Goal: Task Accomplishment & Management: Complete application form

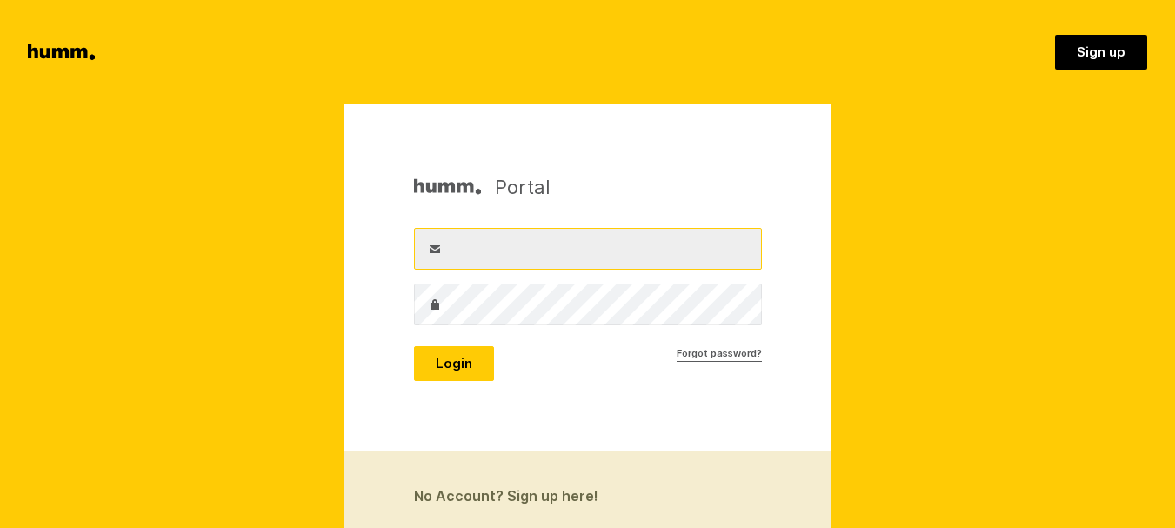
click at [577, 244] on input "Username" at bounding box center [588, 249] width 348 height 42
type input "info@goldenhive.co.nz"
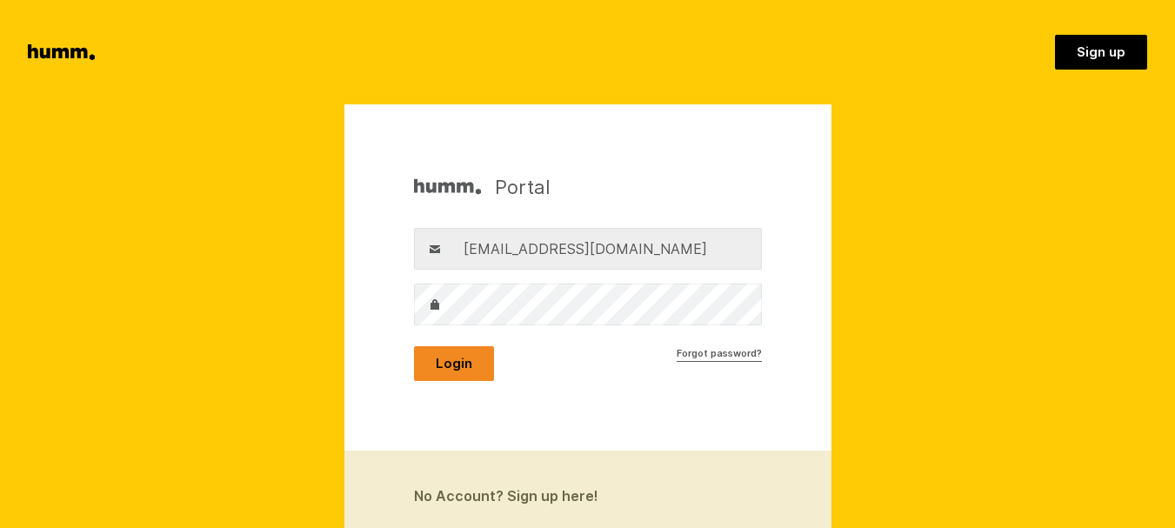
click at [461, 359] on button "Login" at bounding box center [454, 363] width 80 height 35
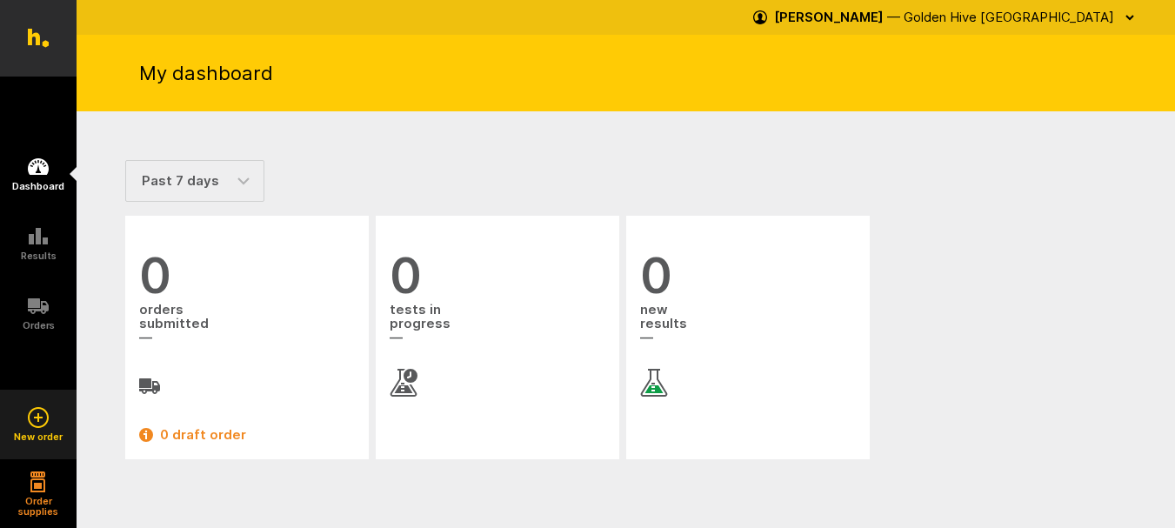
click at [34, 418] on icon at bounding box center [38, 418] width 9 height 2
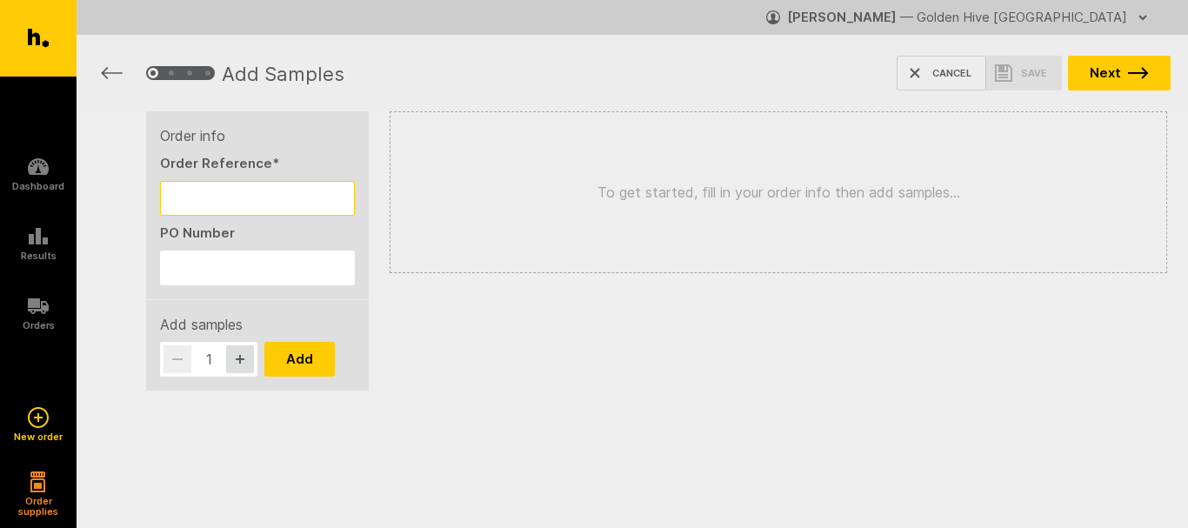
click at [243, 194] on input "Order Reference *" at bounding box center [257, 198] width 195 height 35
type input "MFL1025"
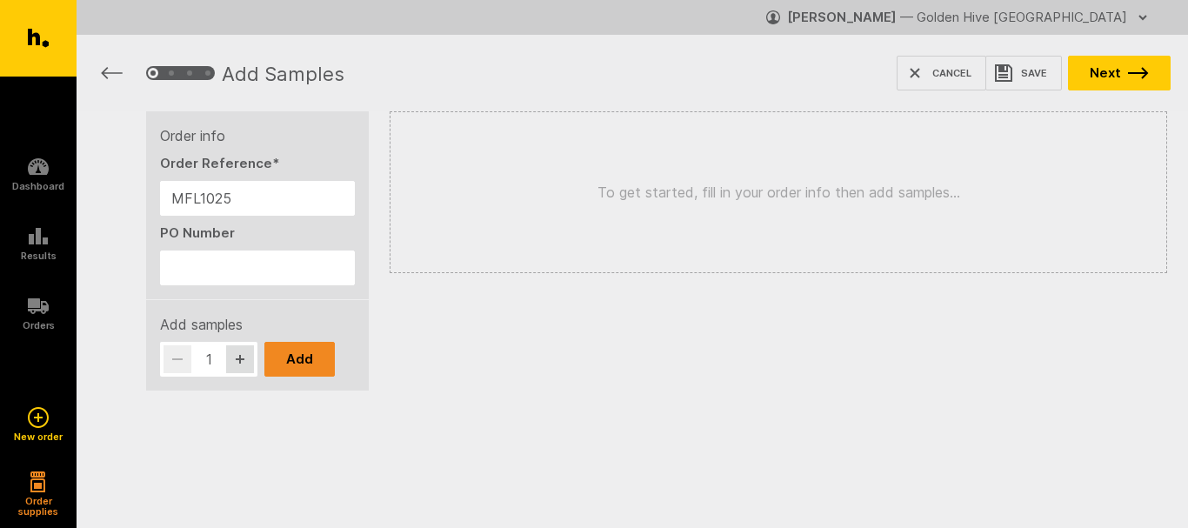
click at [296, 355] on button "Add" at bounding box center [299, 359] width 70 height 35
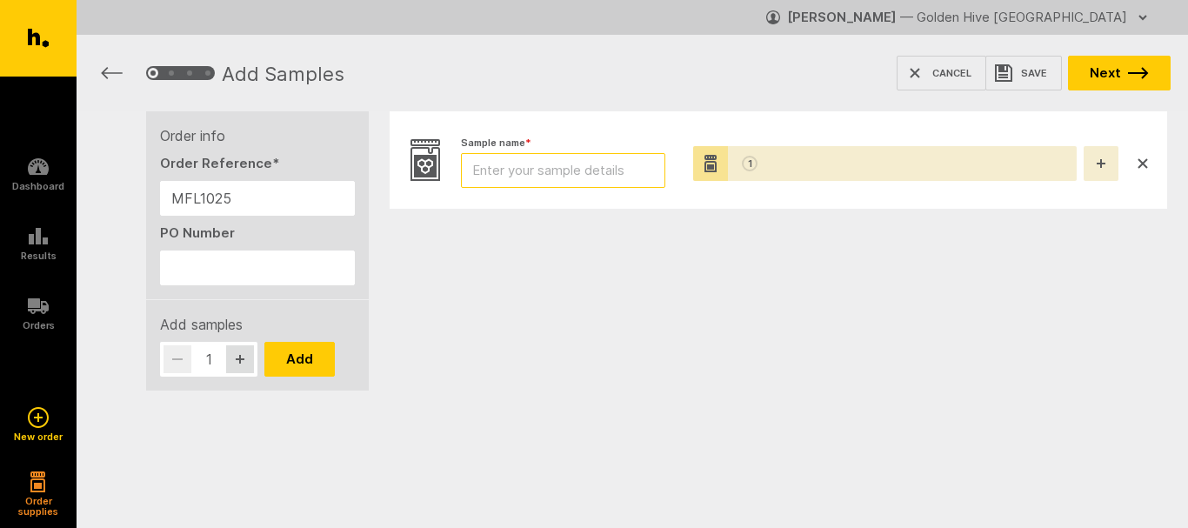
click at [508, 172] on input "Sample name *" at bounding box center [563, 170] width 204 height 35
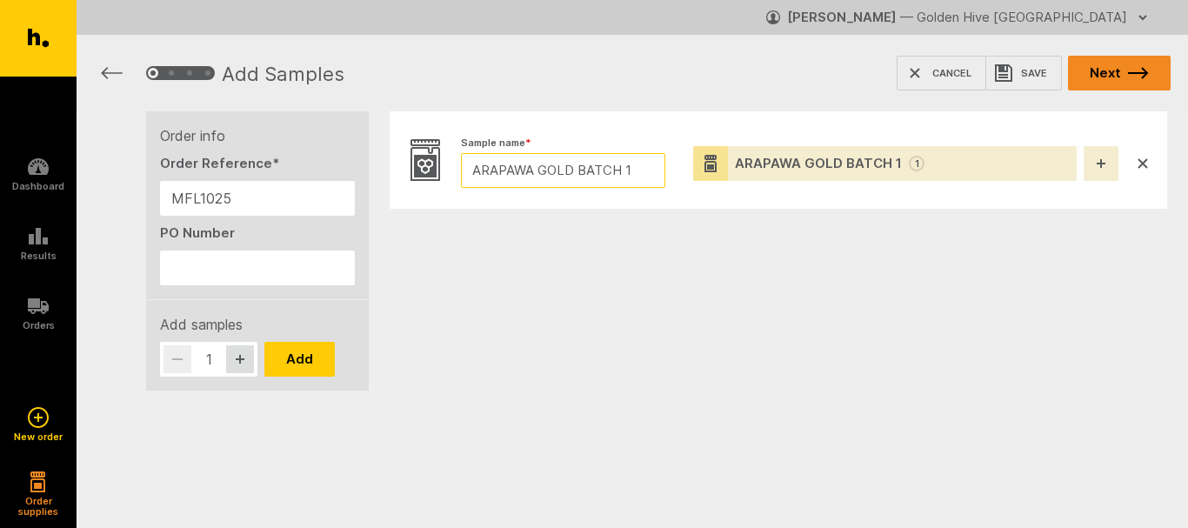
type input "ARAPAWA GOLD BATCH 1"
click at [1126, 77] on button "Next" at bounding box center [1119, 73] width 103 height 35
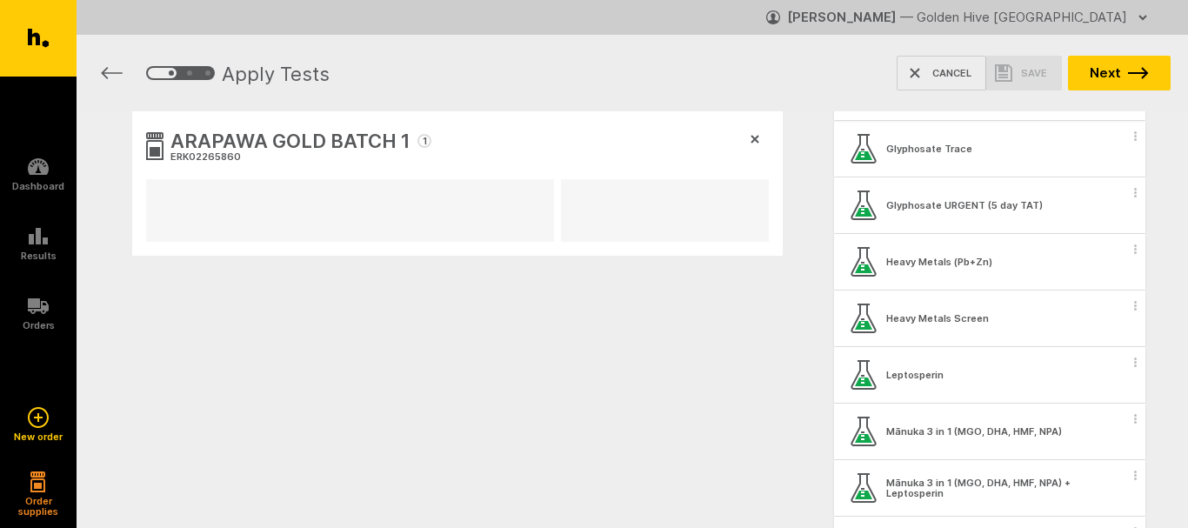
scroll to position [1479, 0]
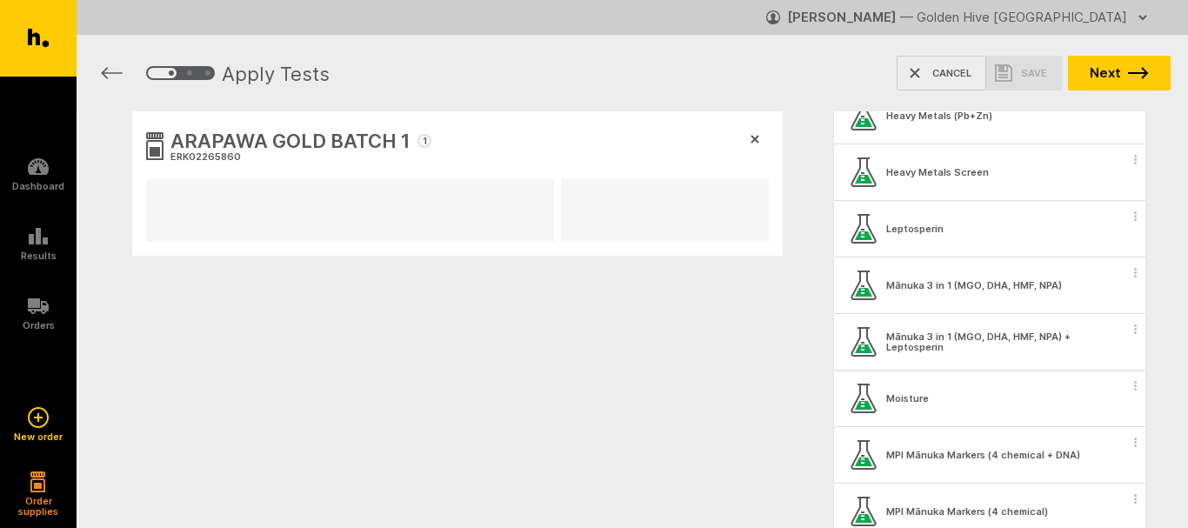
click at [1127, 333] on span "button" at bounding box center [1135, 329] width 17 height 26
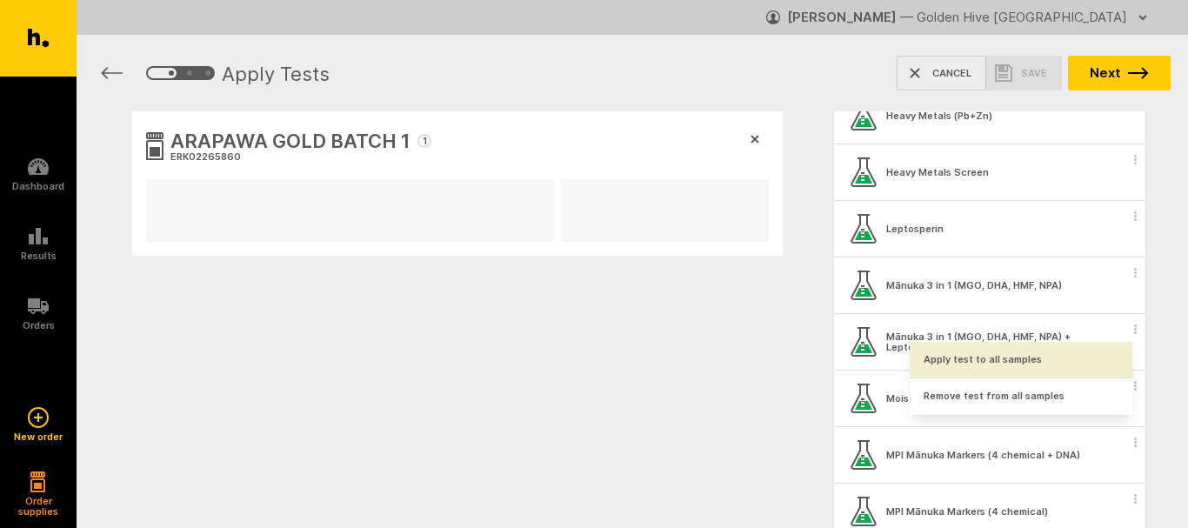
click at [1027, 357] on button "Apply test to all samples" at bounding box center [1021, 360] width 223 height 36
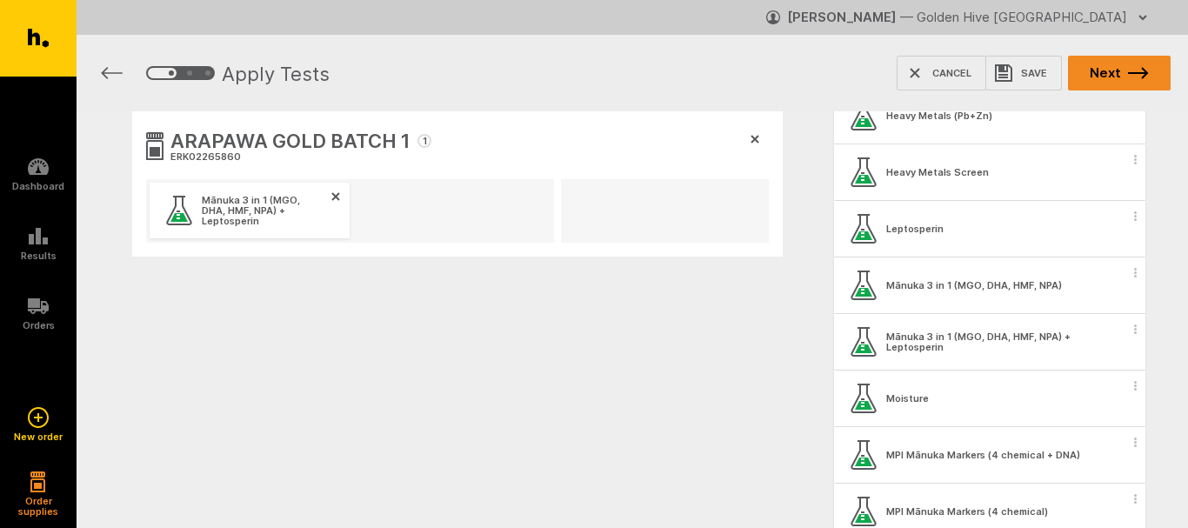
click at [1141, 75] on icon "button" at bounding box center [1138, 73] width 21 height 12
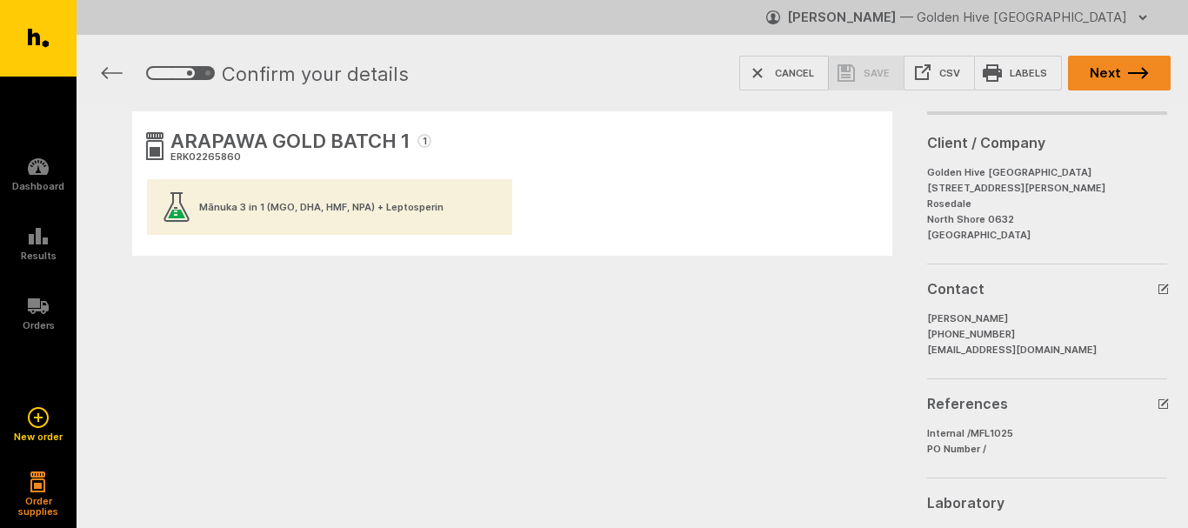
click at [1139, 78] on icon "button" at bounding box center [1138, 73] width 21 height 12
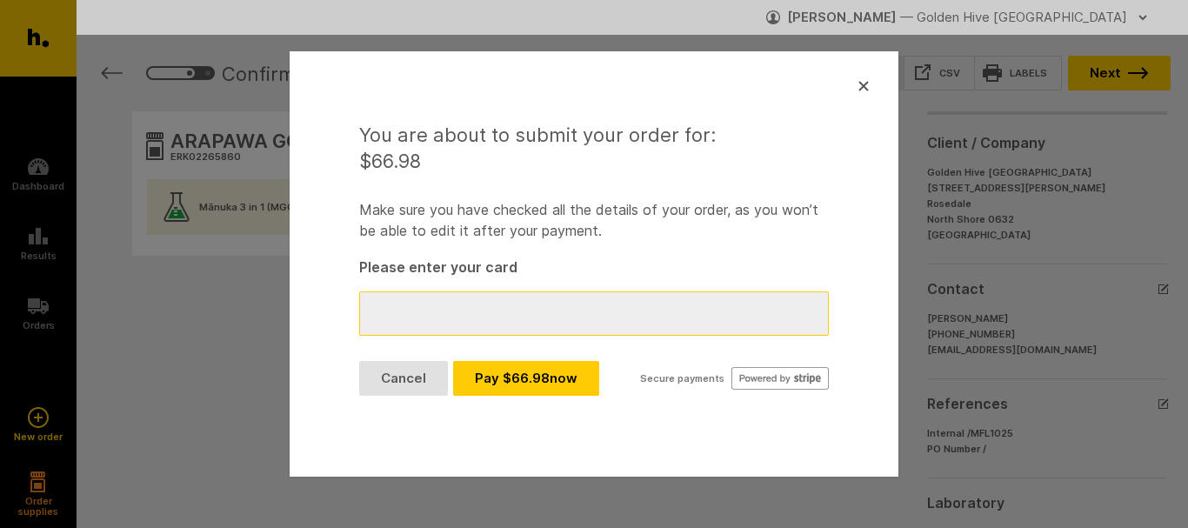
click at [864, 85] on icon "button" at bounding box center [864, 86] width 9 height 9
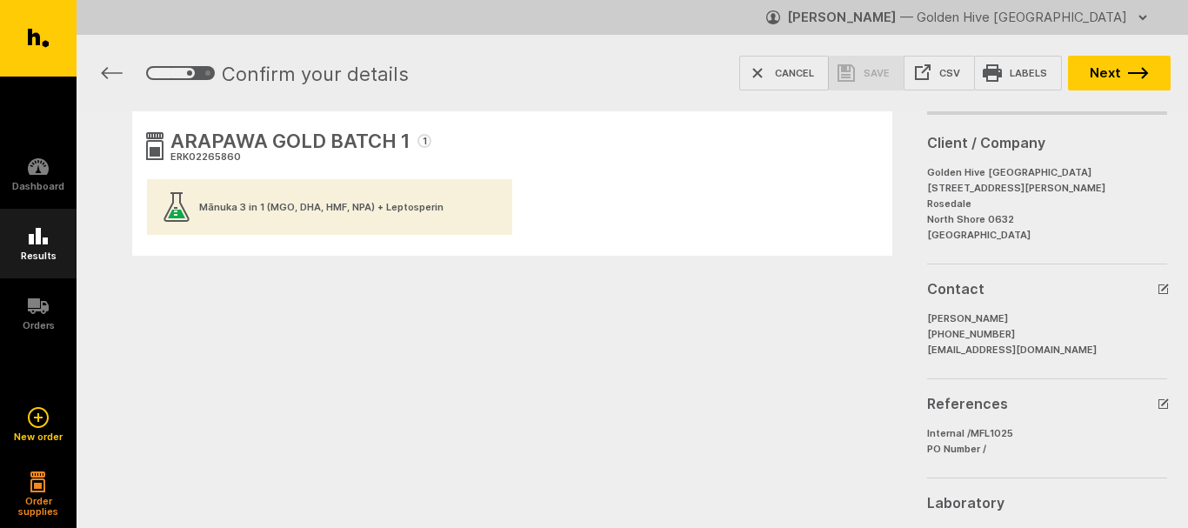
click at [26, 248] on link "Results" at bounding box center [38, 244] width 77 height 70
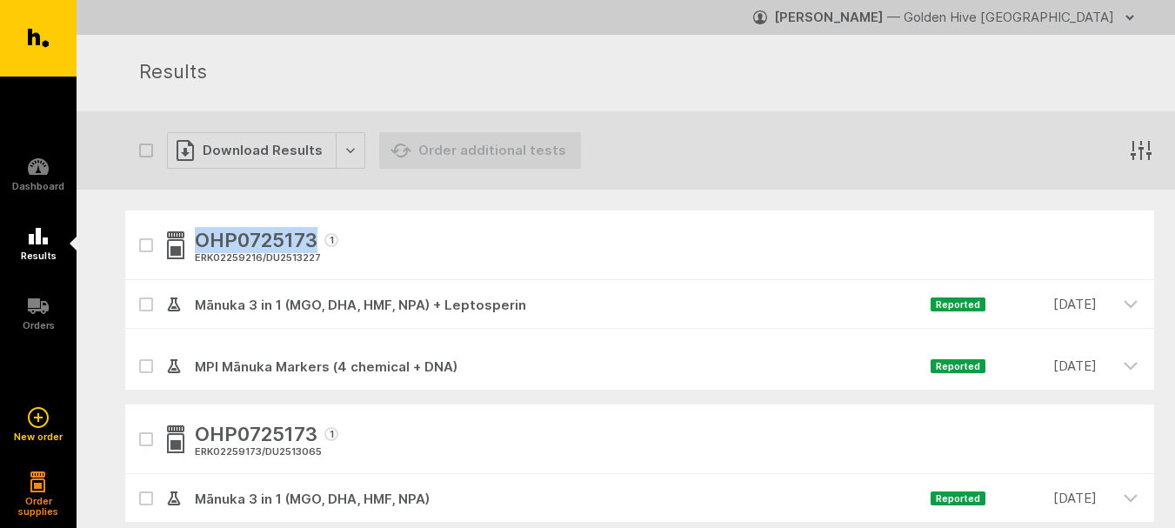
drag, startPoint x: 312, startPoint y: 244, endPoint x: 201, endPoint y: 237, distance: 111.6
click at [201, 237] on span "OHP0725173" at bounding box center [256, 241] width 123 height 31
copy span "OHP0725173"
click at [38, 305] on icon at bounding box center [38, 306] width 21 height 16
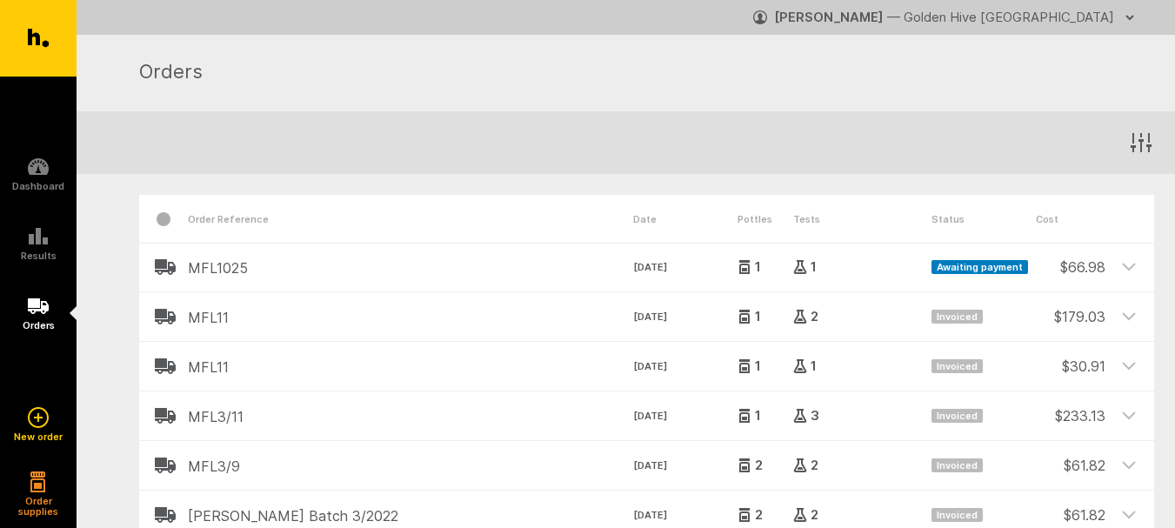
click at [193, 270] on h2 "MFL1025" at bounding box center [410, 268] width 445 height 16
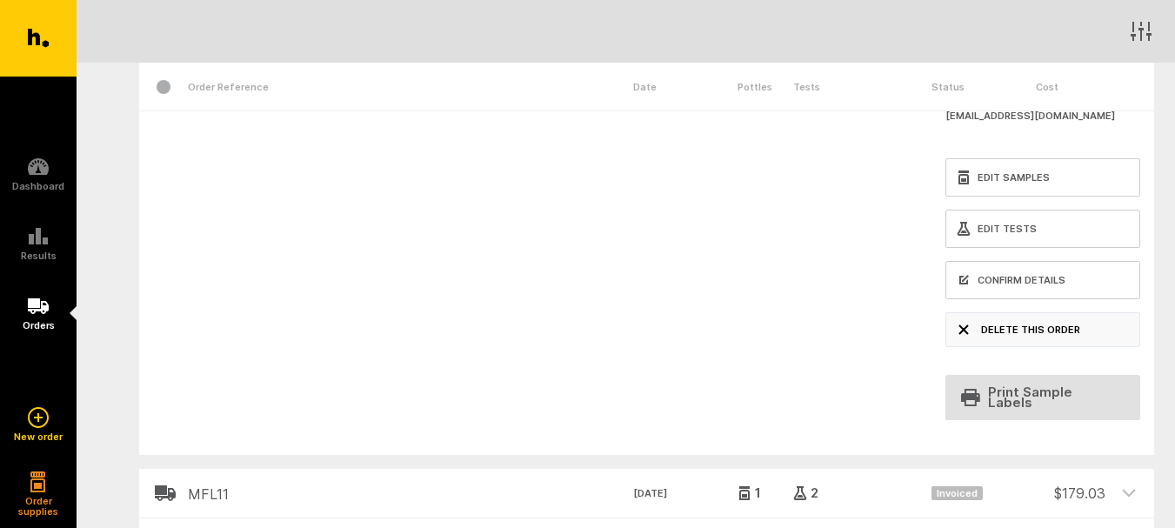
scroll to position [435, 0]
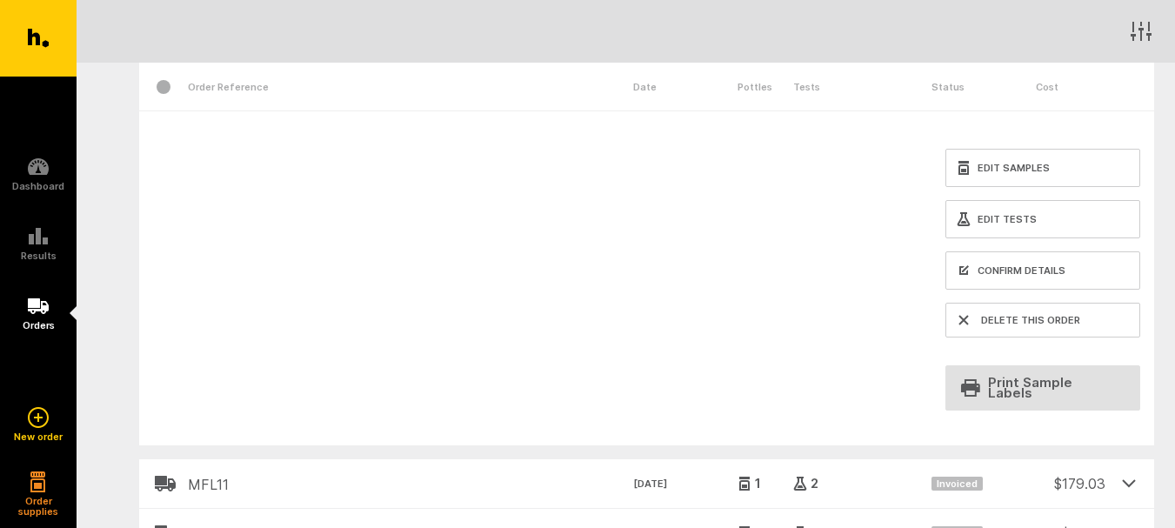
click at [1127, 480] on icon at bounding box center [1129, 483] width 12 height 6
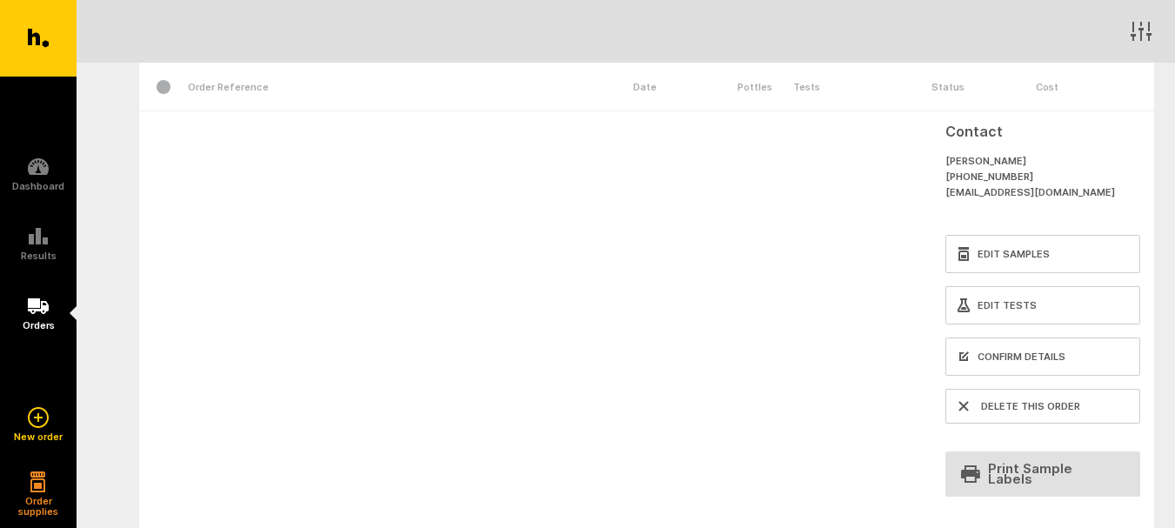
scroll to position [348, 0]
click at [1014, 314] on link "Edit Tests" at bounding box center [1043, 306] width 195 height 38
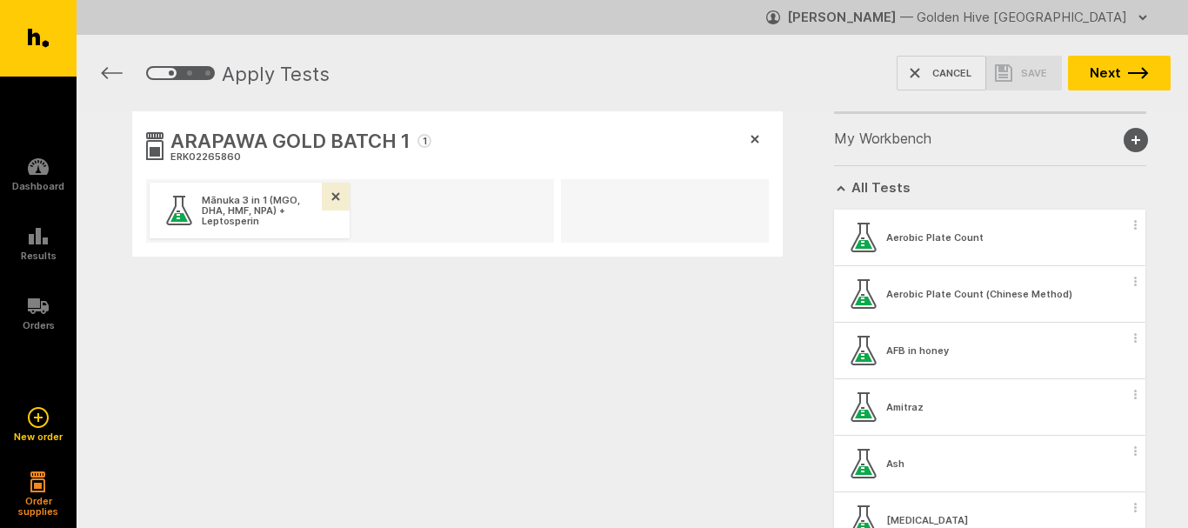
click at [334, 195] on icon "button" at bounding box center [335, 196] width 7 height 7
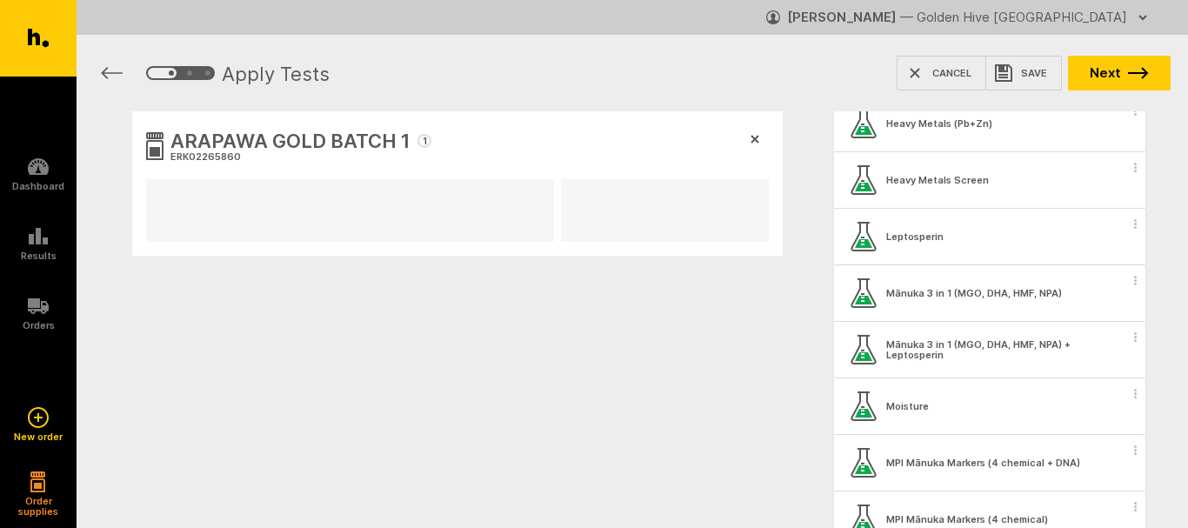
scroll to position [1479, 0]
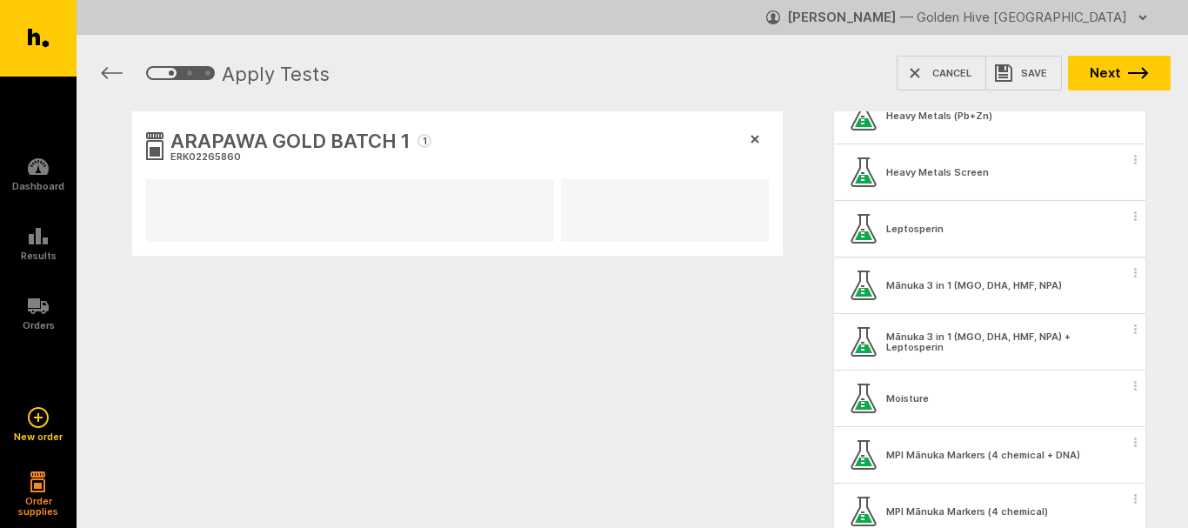
click at [1134, 220] on icon "button" at bounding box center [1135, 216] width 3 height 10
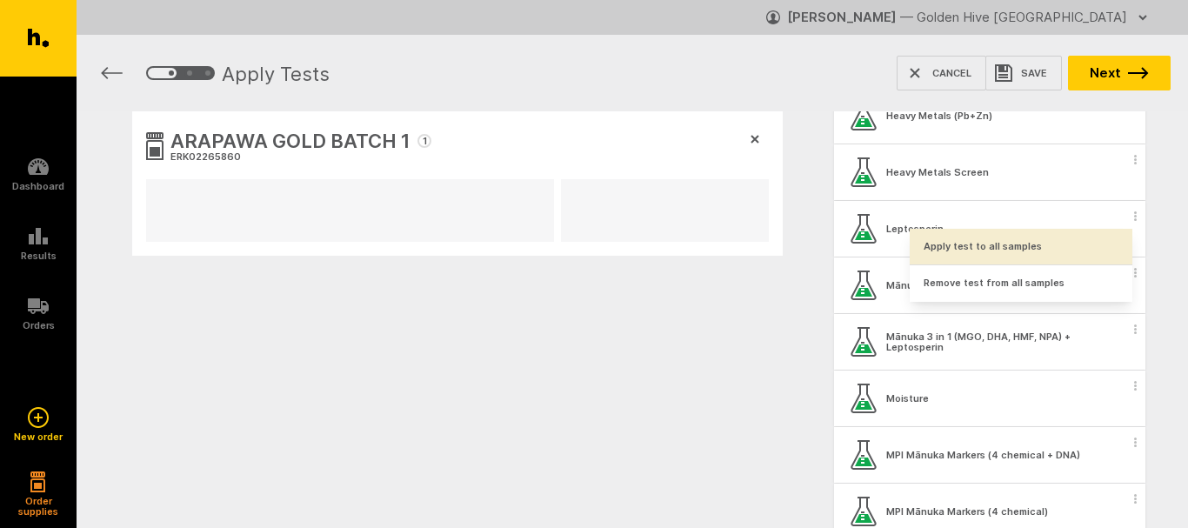
click at [1042, 249] on button "Apply test to all samples" at bounding box center [1021, 247] width 223 height 36
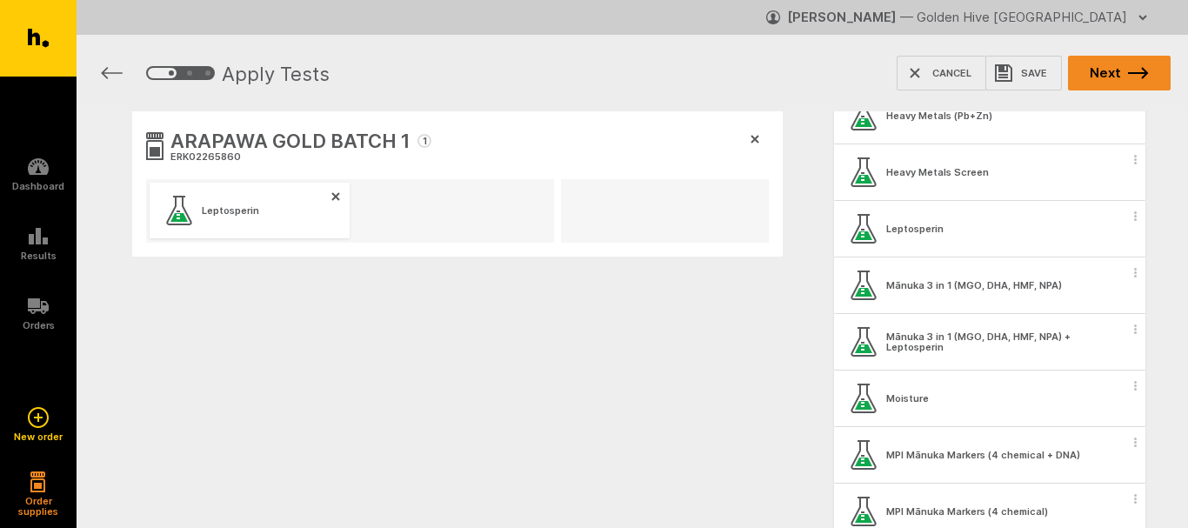
click at [1128, 71] on button "Next" at bounding box center [1119, 73] width 103 height 35
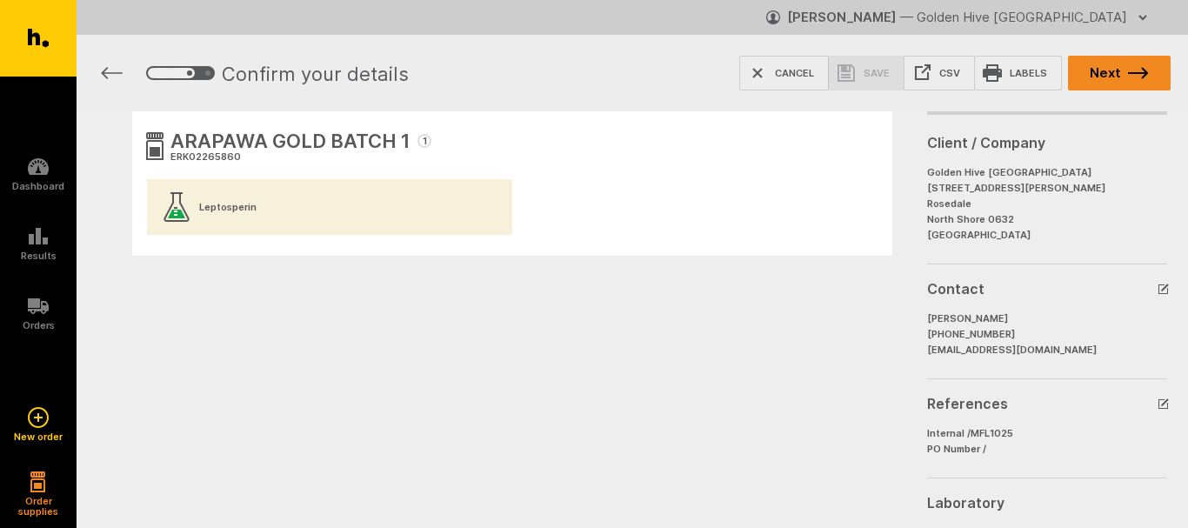
click at [1141, 74] on icon "button" at bounding box center [1138, 72] width 20 height 11
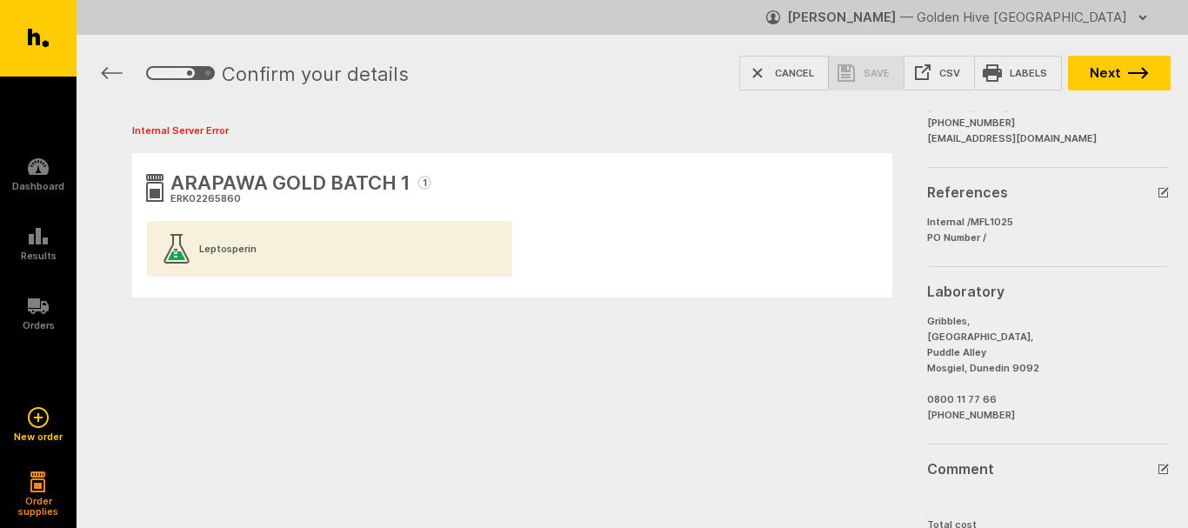
scroll to position [290, 0]
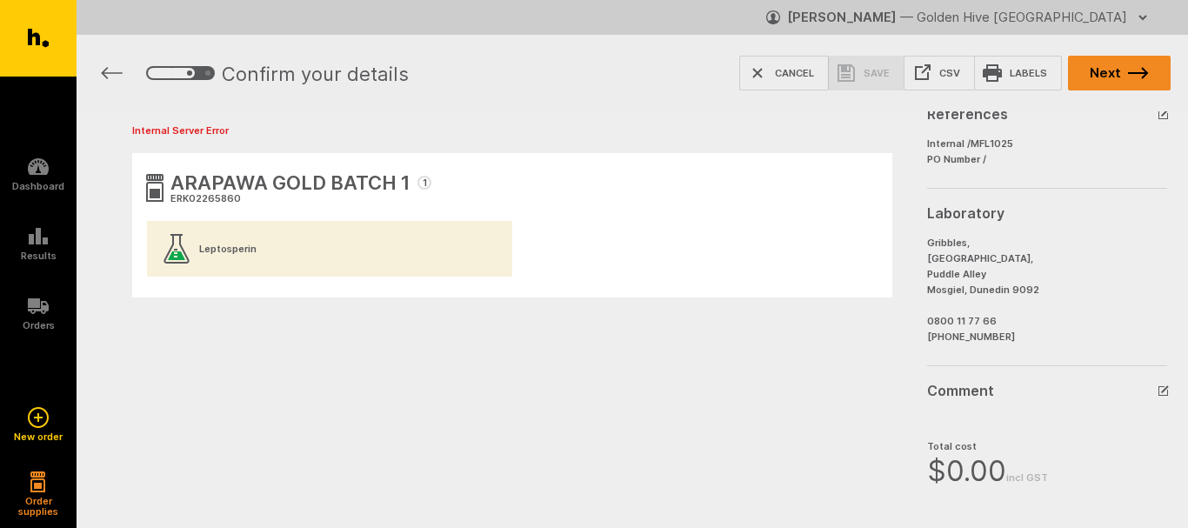
click at [1136, 70] on icon "button" at bounding box center [1138, 73] width 21 height 12
click at [108, 73] on icon "button" at bounding box center [112, 73] width 22 height 12
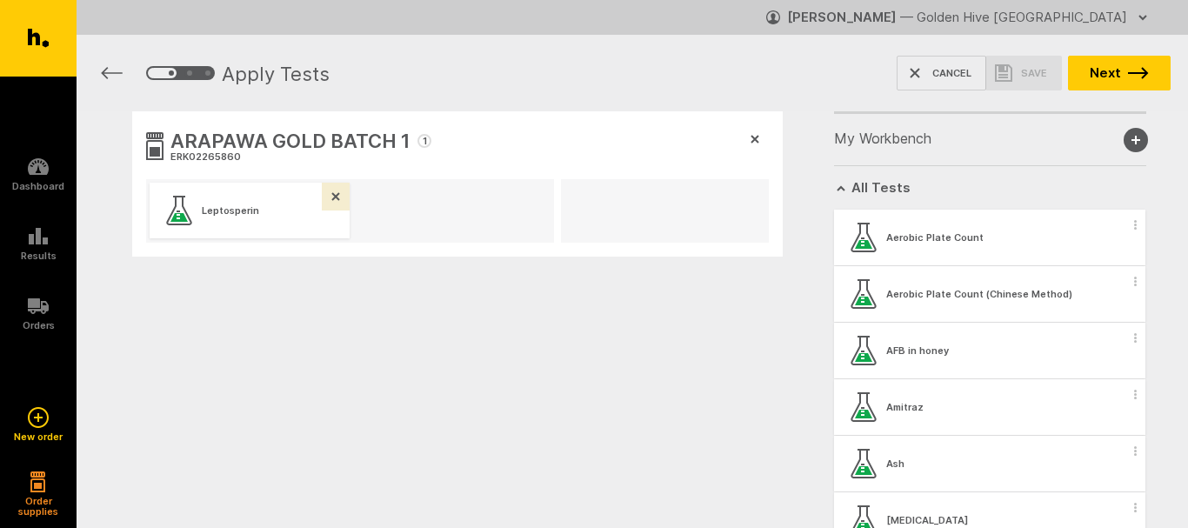
click at [334, 197] on icon "button" at bounding box center [335, 196] width 9 height 9
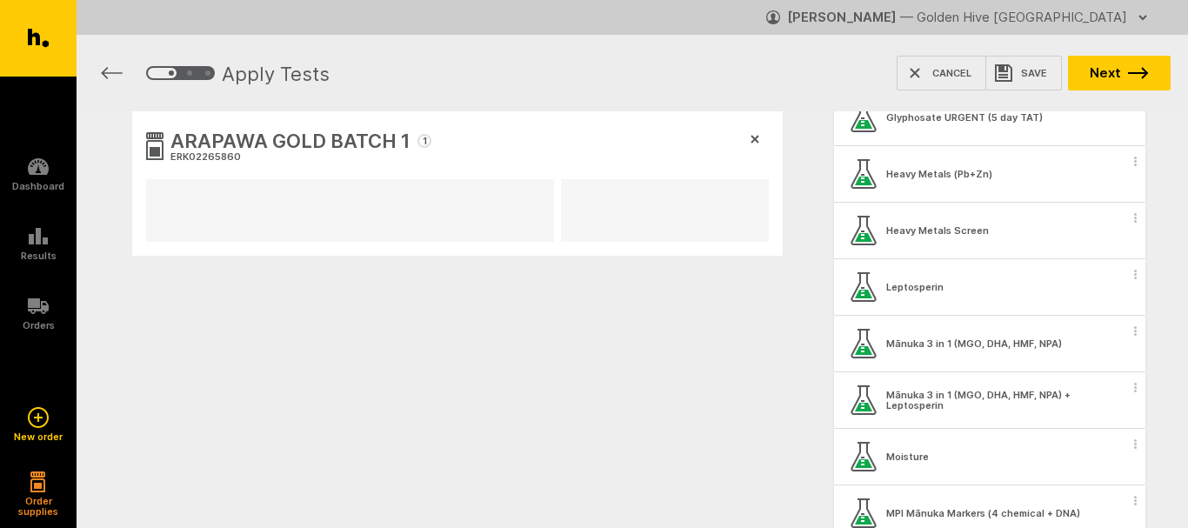
scroll to position [1566, 0]
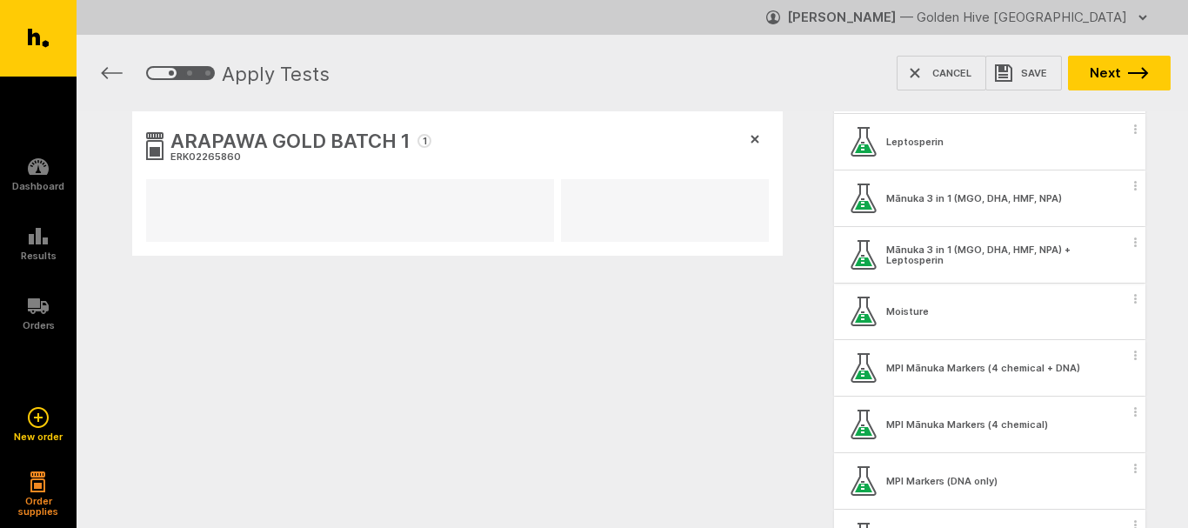
click at [1134, 246] on icon "button" at bounding box center [1135, 243] width 3 height 10
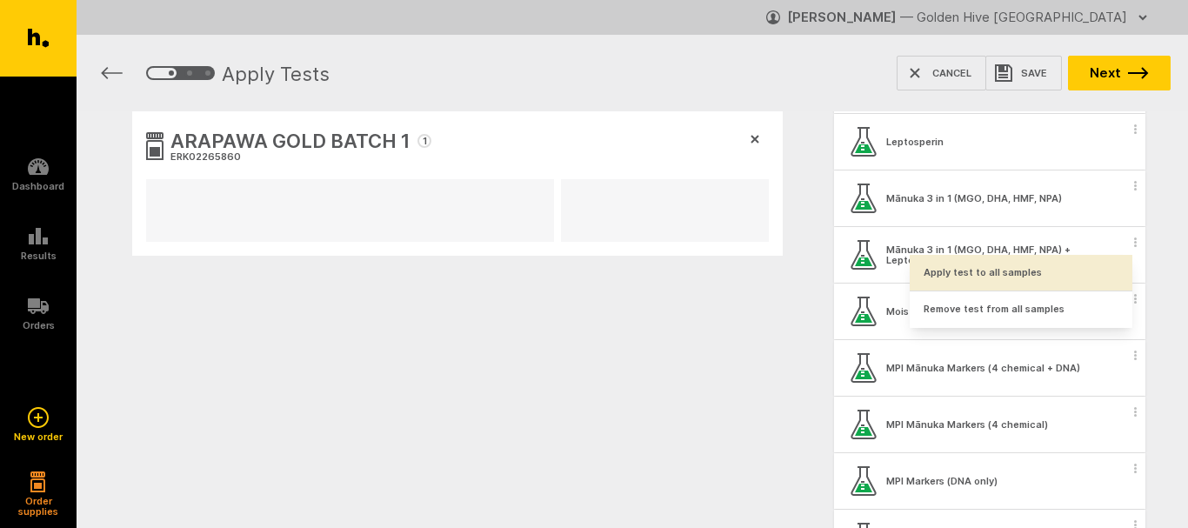
click at [1027, 271] on button "Apply test to all samples" at bounding box center [1021, 273] width 223 height 36
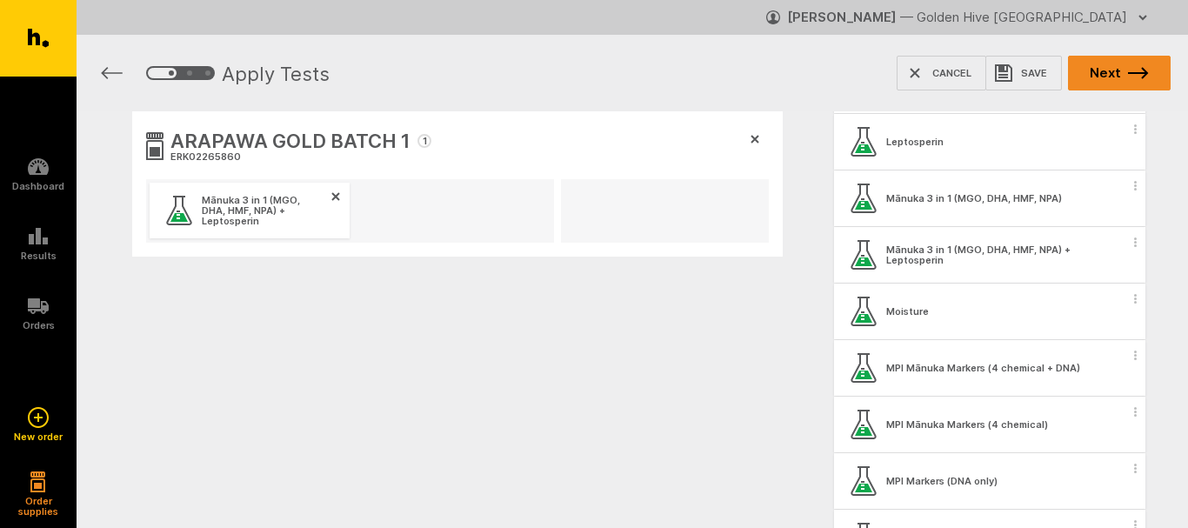
click at [1109, 75] on button "Next" at bounding box center [1119, 73] width 103 height 35
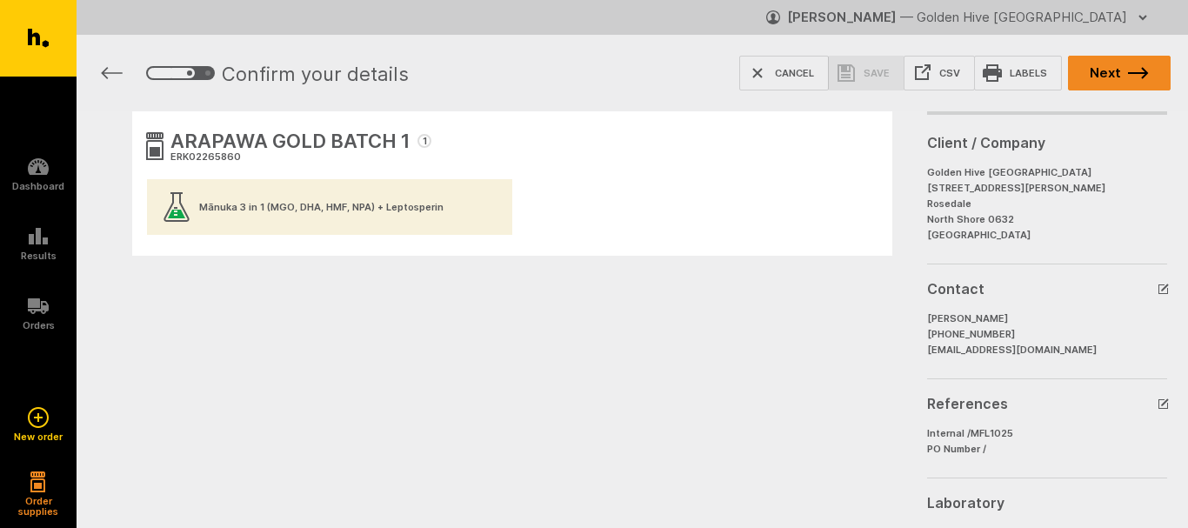
click at [1148, 68] on icon "button" at bounding box center [1138, 73] width 21 height 12
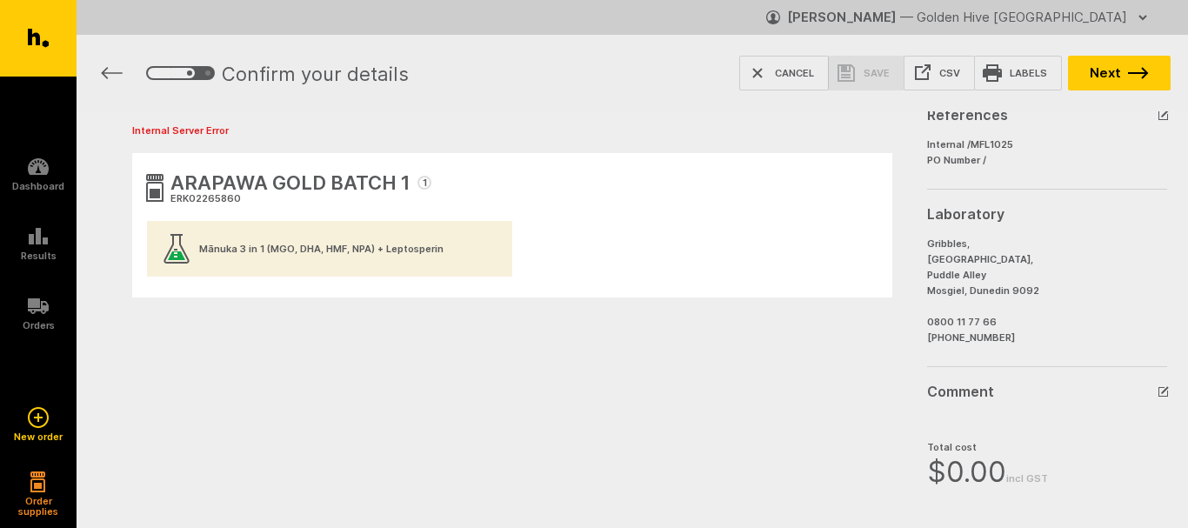
scroll to position [290, 0]
click at [1161, 390] on icon "button" at bounding box center [1164, 388] width 7 height 7
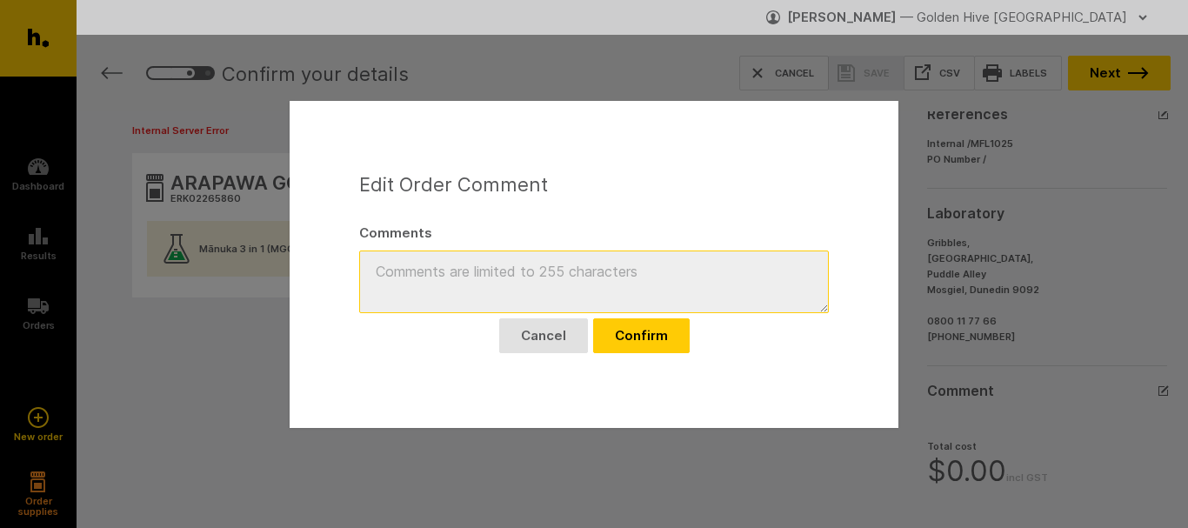
click at [547, 276] on textarea "Comments" at bounding box center [594, 282] width 470 height 63
type textarea "please save this sample for more test"
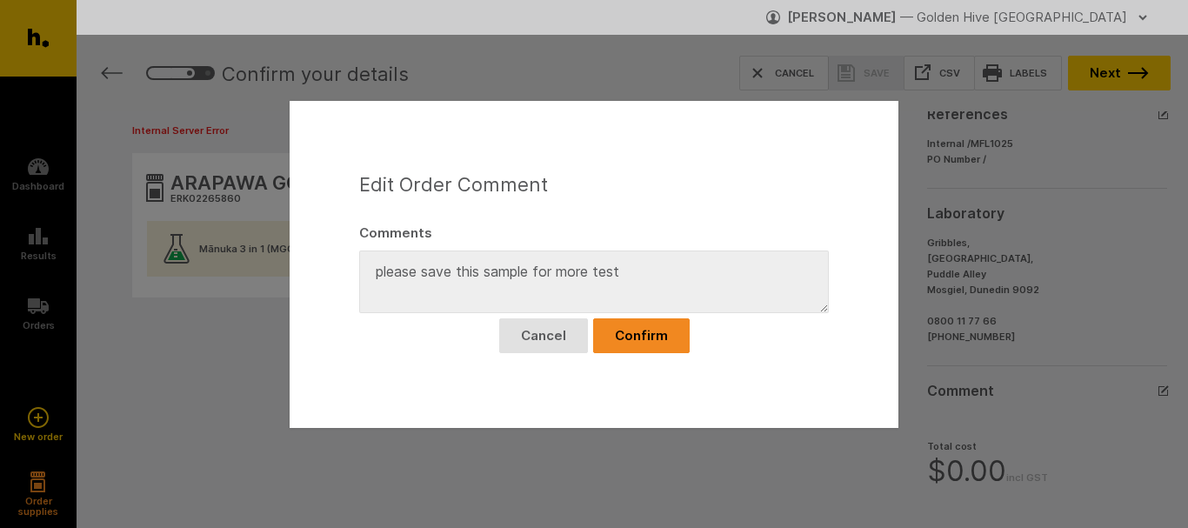
click at [639, 338] on button "Confirm" at bounding box center [641, 335] width 97 height 35
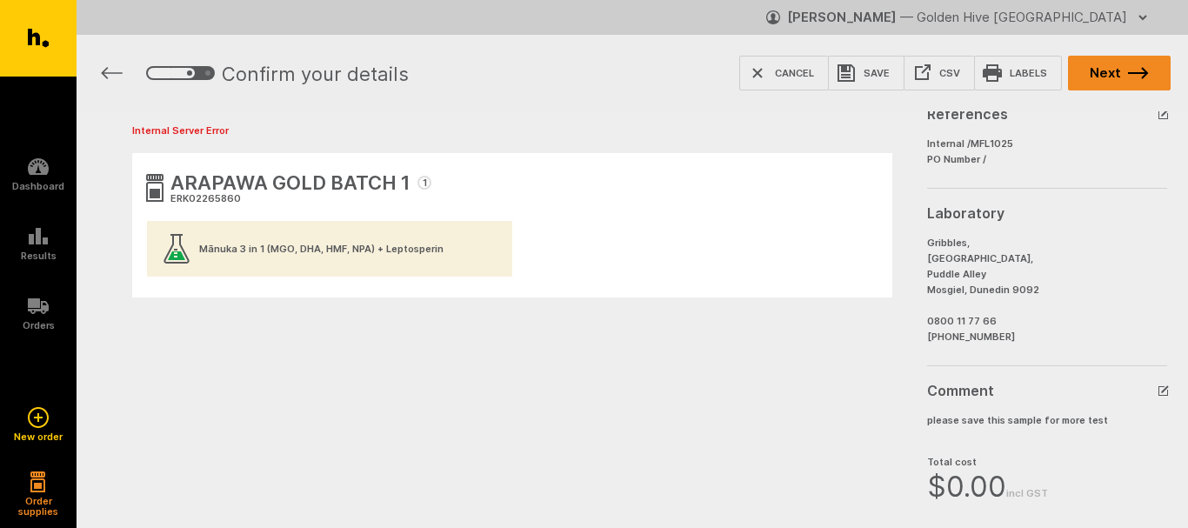
click at [1125, 75] on button "Next" at bounding box center [1119, 73] width 103 height 35
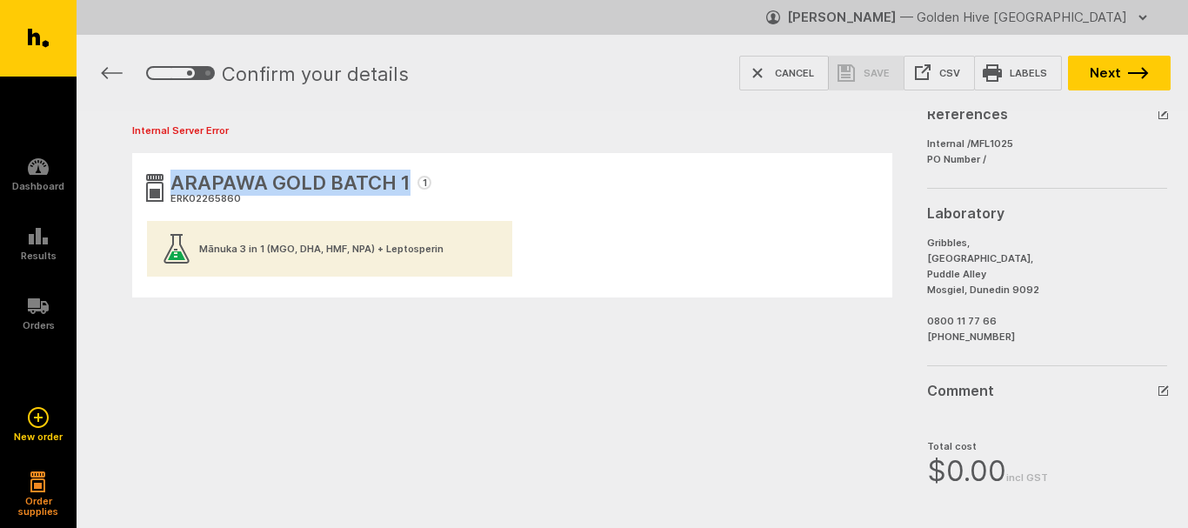
drag, startPoint x: 409, startPoint y: 183, endPoint x: 174, endPoint y: 180, distance: 234.9
click at [174, 180] on div "ARAPAWA GOLD BATCH 1 1" at bounding box center [301, 184] width 261 height 30
copy span "ARAPAWA GOLD BATCH 1"
click at [758, 72] on icon "button" at bounding box center [757, 73] width 21 height 21
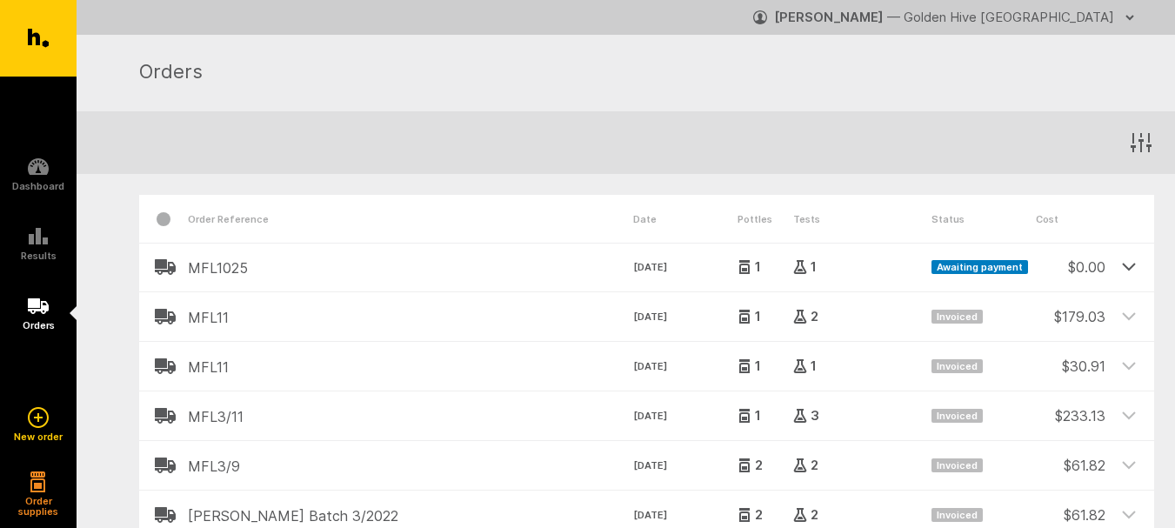
click at [1128, 267] on icon at bounding box center [1129, 266] width 16 height 16
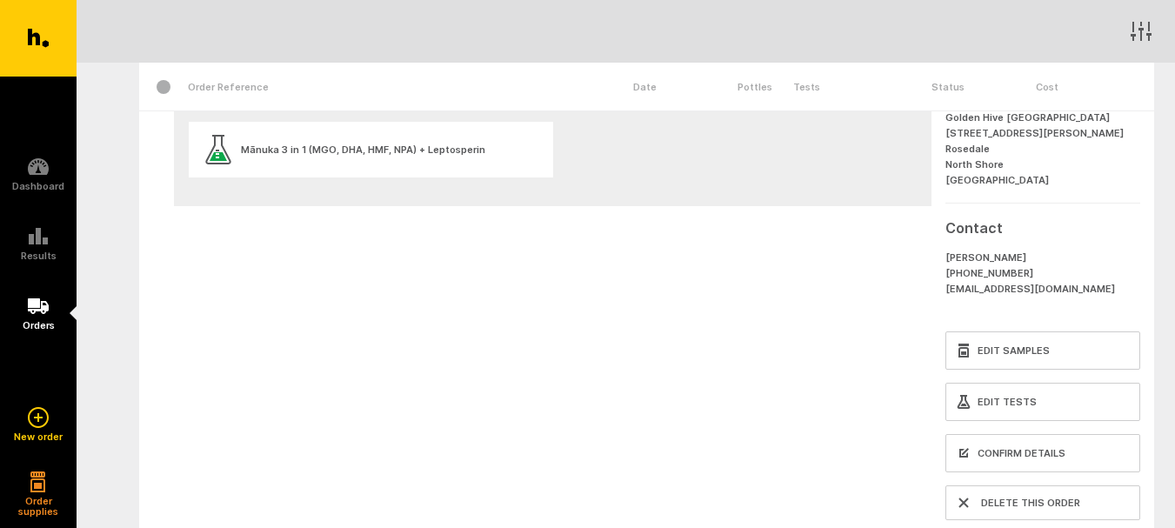
scroll to position [261, 0]
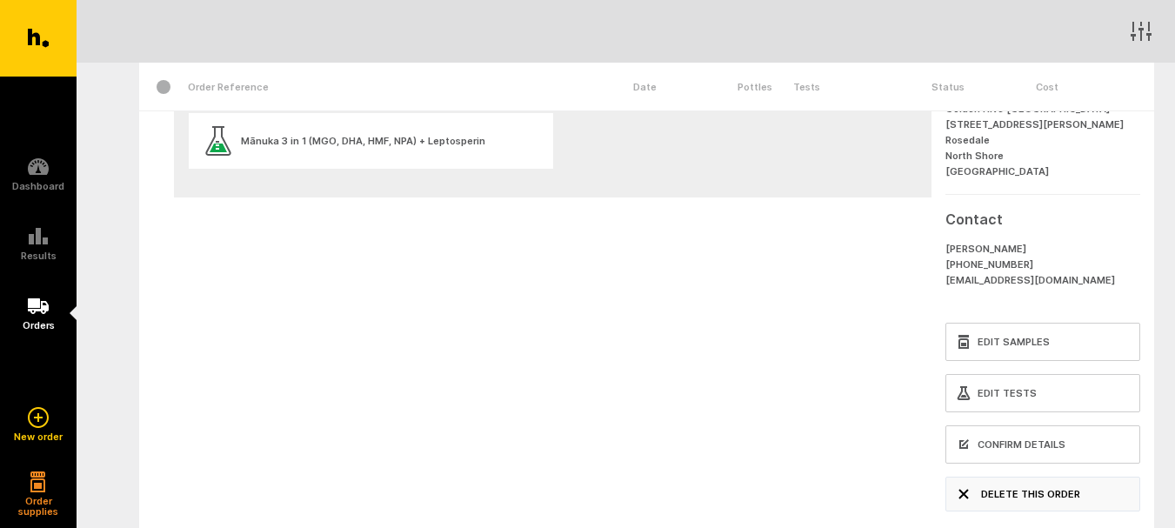
click at [1040, 494] on button "Delete this order" at bounding box center [1043, 494] width 195 height 35
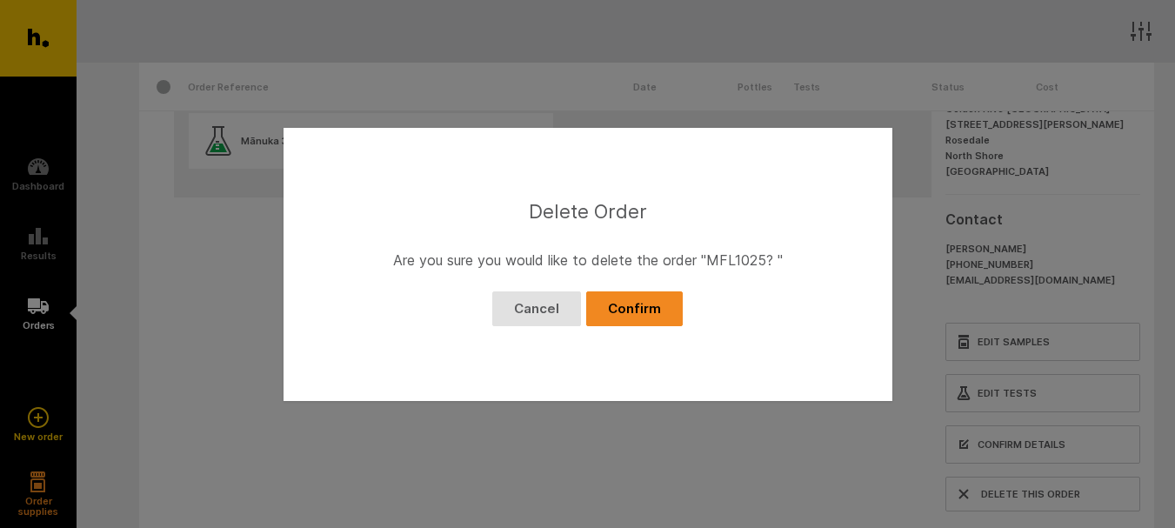
click at [661, 320] on button "Confirm" at bounding box center [634, 308] width 97 height 35
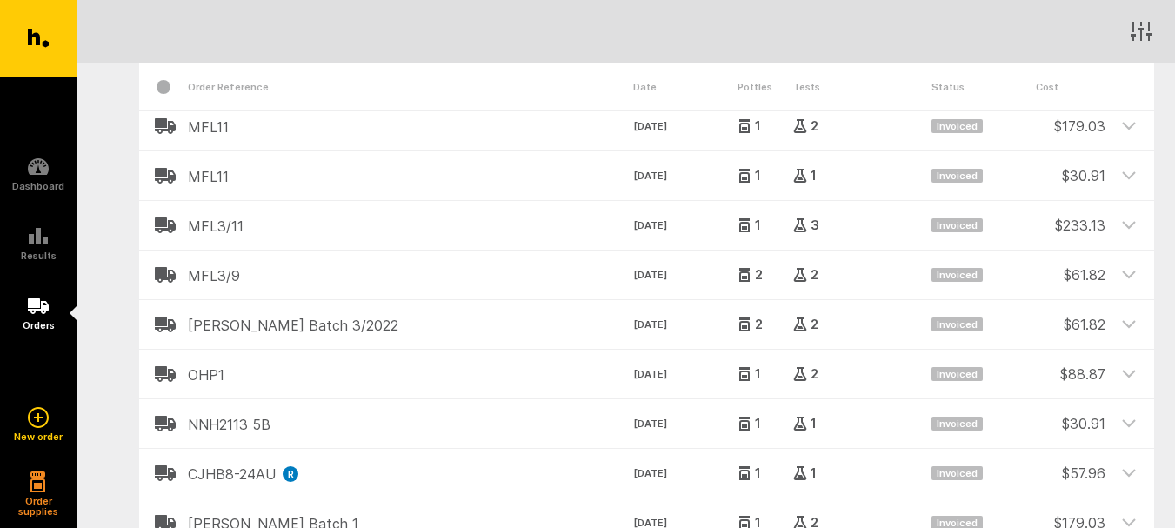
scroll to position [0, 0]
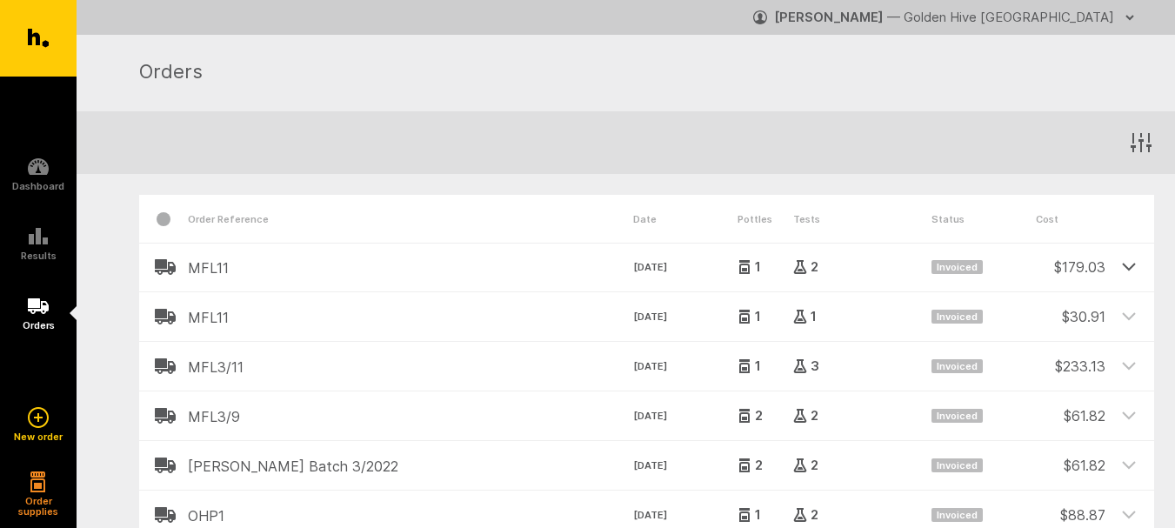
click at [1126, 266] on icon at bounding box center [1129, 267] width 12 height 6
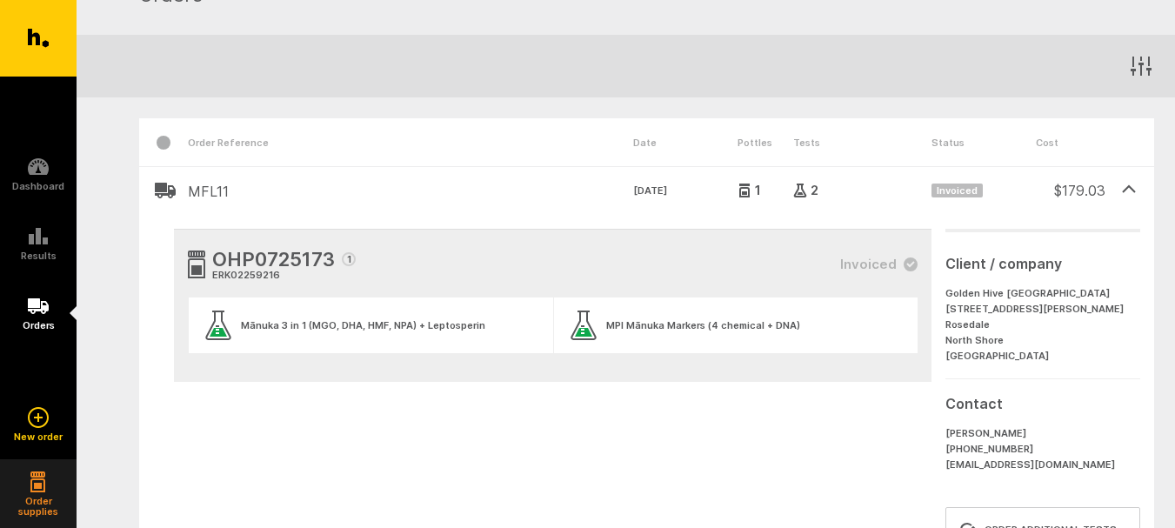
scroll to position [87, 0]
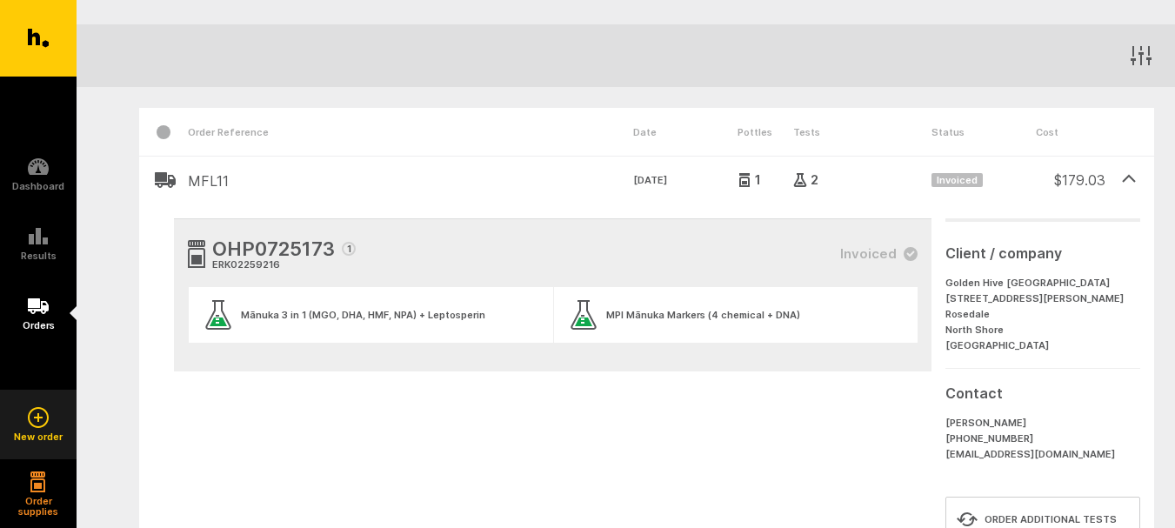
click at [23, 417] on link "New order" at bounding box center [38, 425] width 77 height 70
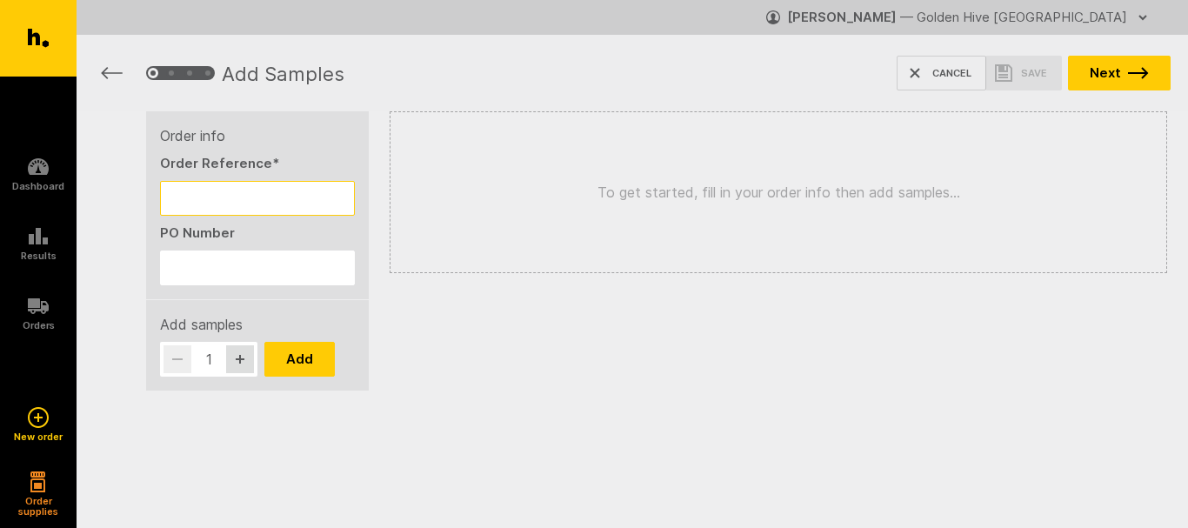
click at [214, 190] on input "Order Reference *" at bounding box center [257, 198] width 195 height 35
click at [209, 199] on input "MFL1025" at bounding box center [257, 198] width 195 height 35
type input "MFL1125"
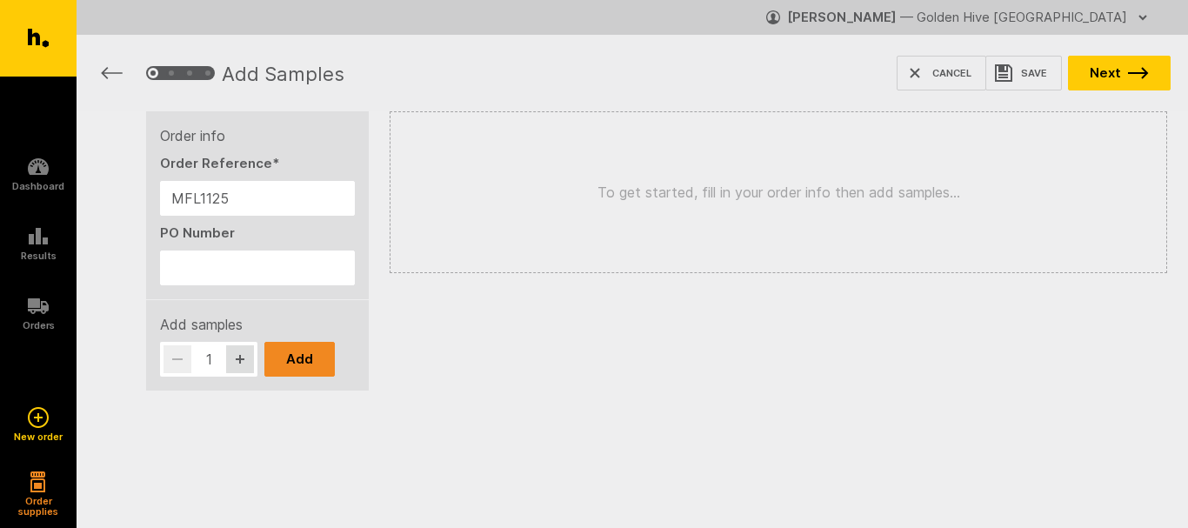
click at [296, 357] on button "Add" at bounding box center [299, 359] width 70 height 35
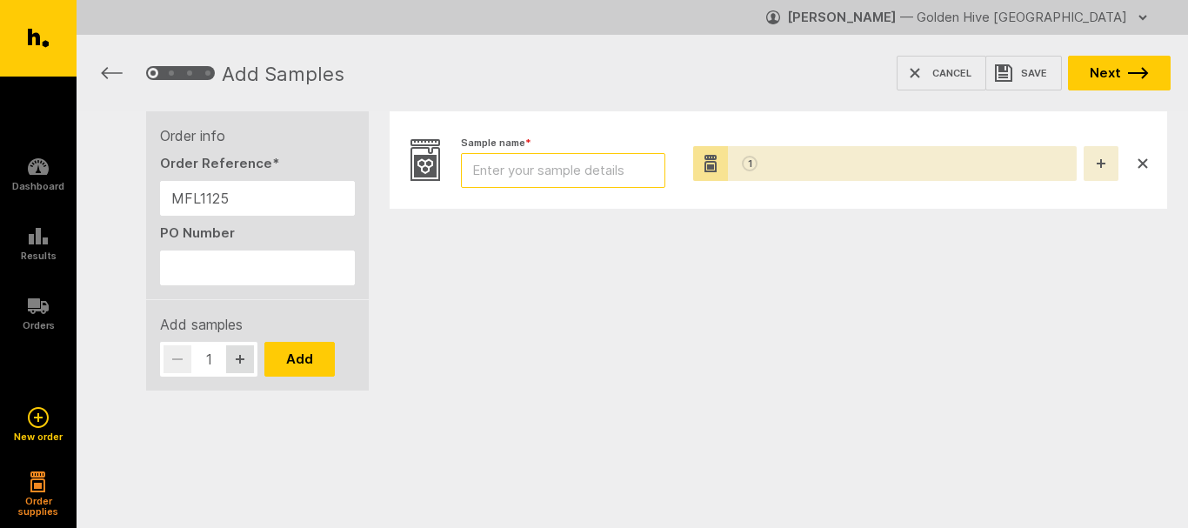
click at [512, 173] on input "Sample name *" at bounding box center [563, 170] width 204 height 35
type input "ARAPAWA GOLD BATCH 1"
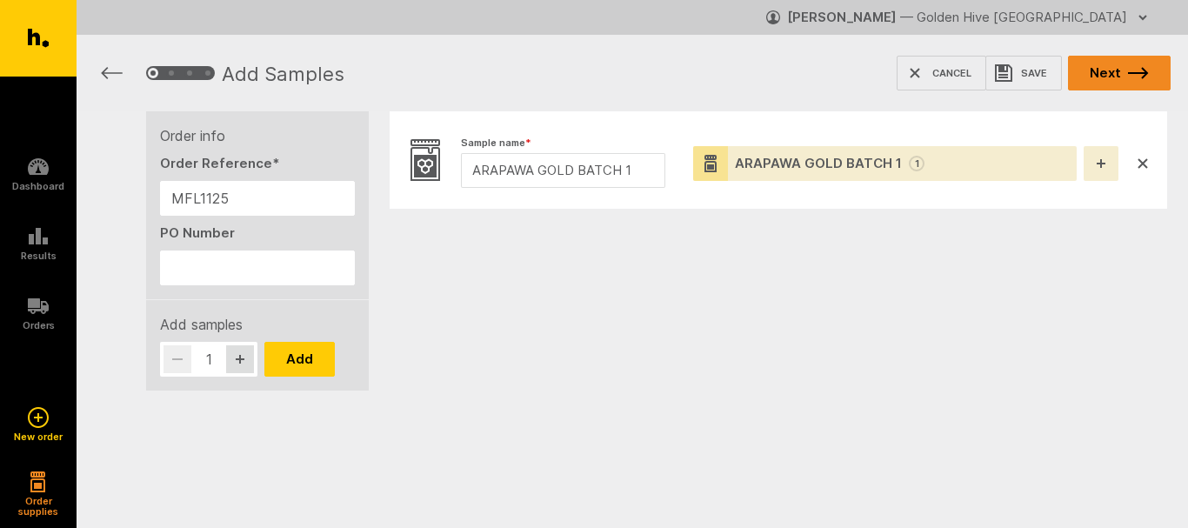
click at [1134, 71] on icon "button" at bounding box center [1138, 73] width 21 height 12
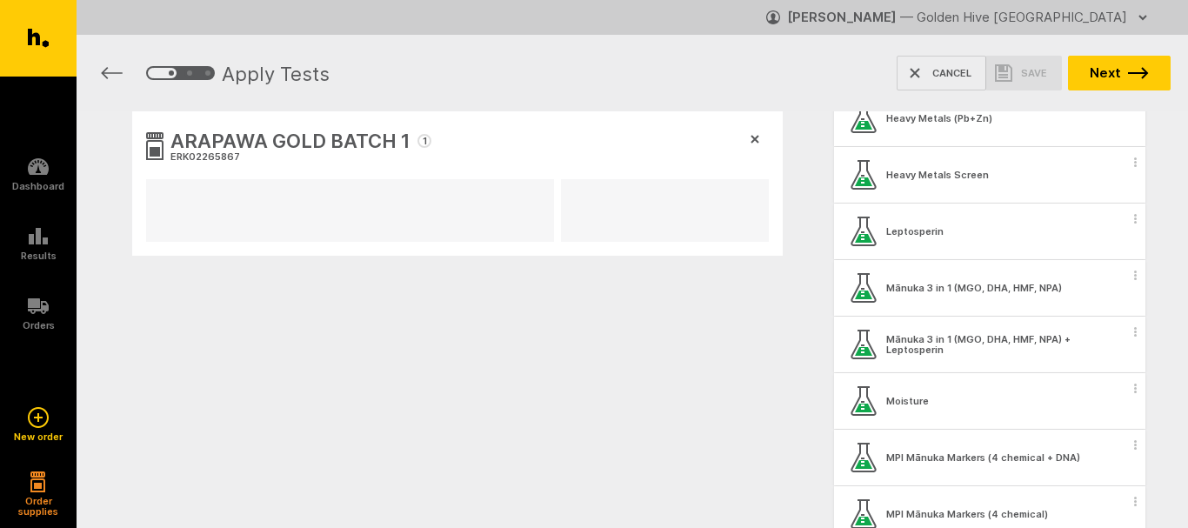
scroll to position [1479, 0]
click at [1134, 328] on circle "button" at bounding box center [1135, 329] width 3 height 3
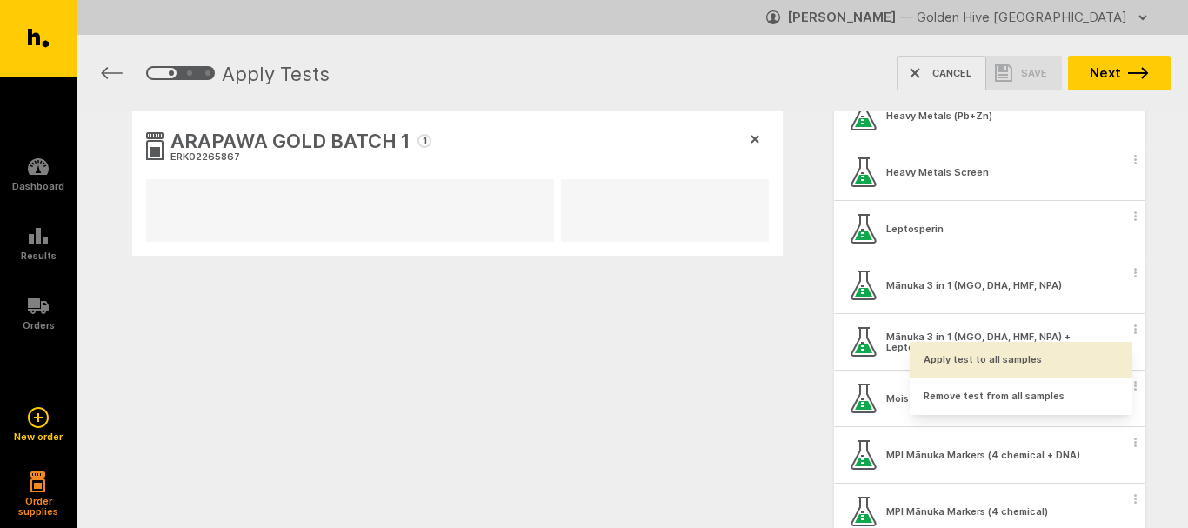
click at [1037, 359] on button "Apply test to all samples" at bounding box center [1021, 360] width 223 height 36
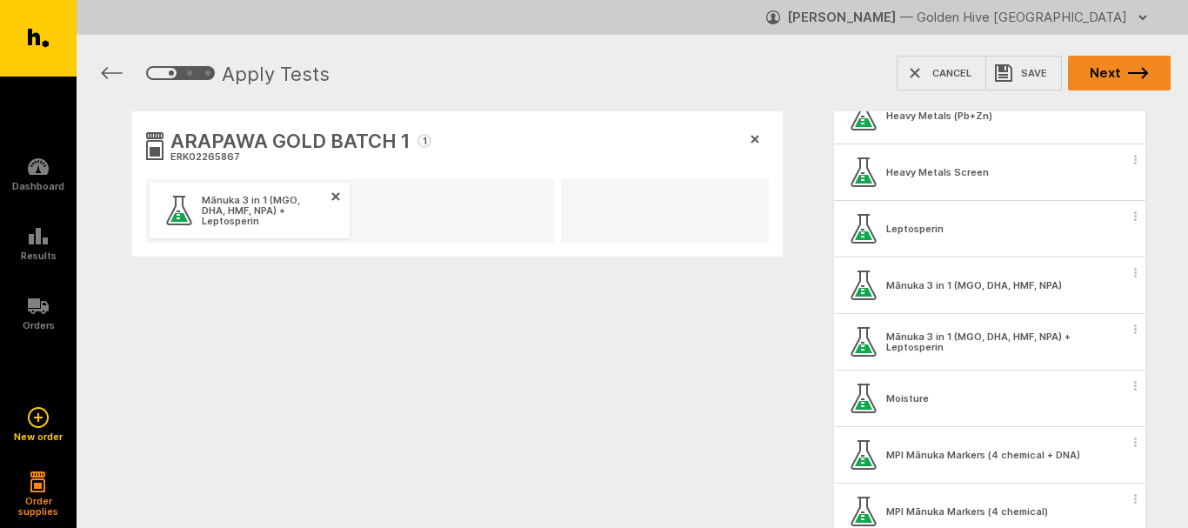
click at [1108, 72] on button "Next" at bounding box center [1119, 73] width 103 height 35
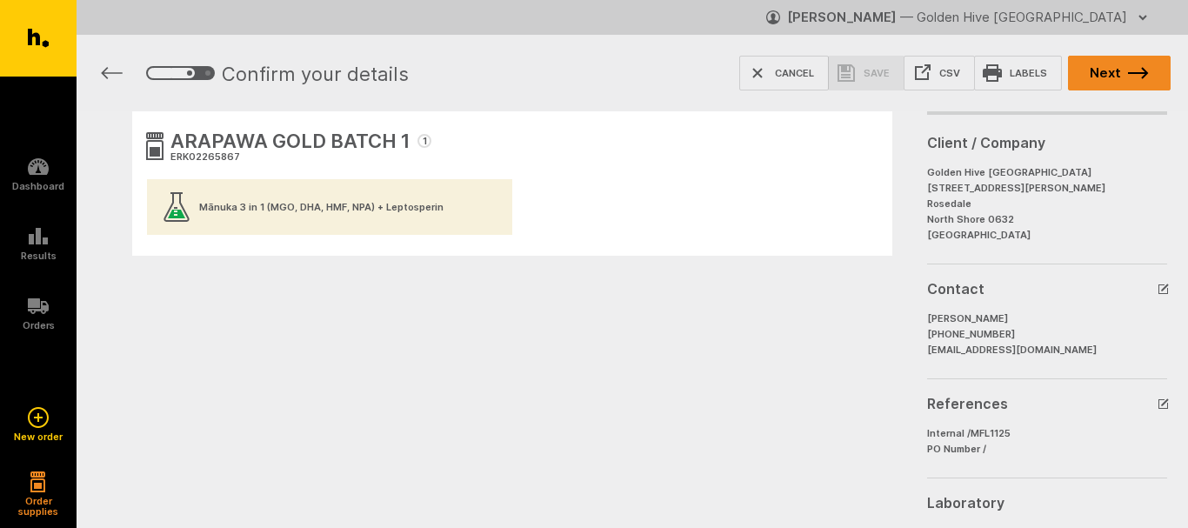
click at [1105, 76] on button "Next" at bounding box center [1119, 73] width 103 height 35
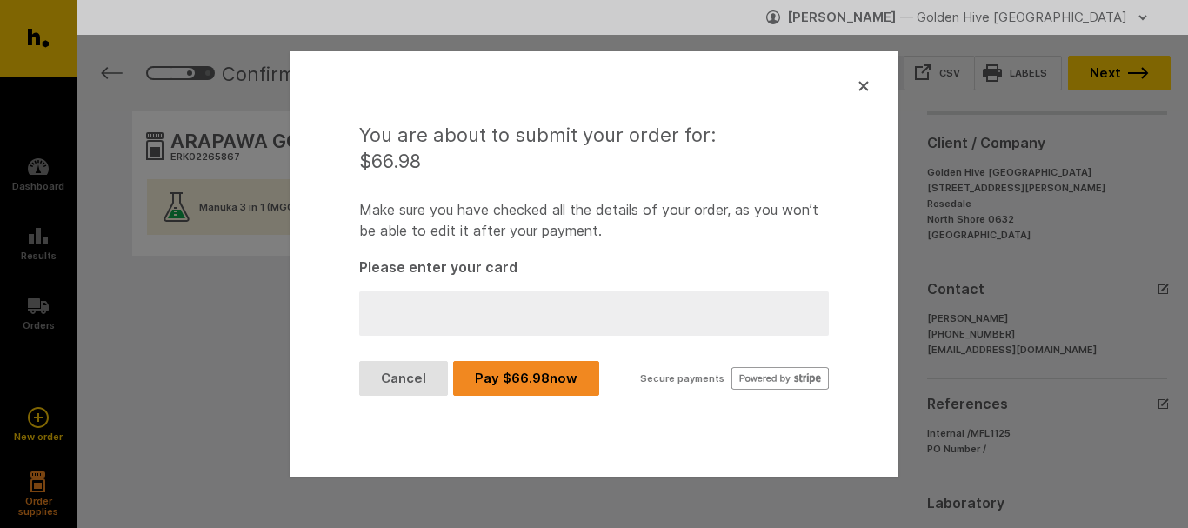
click at [546, 383] on button "Pay $ 66.98 now" at bounding box center [526, 378] width 146 height 35
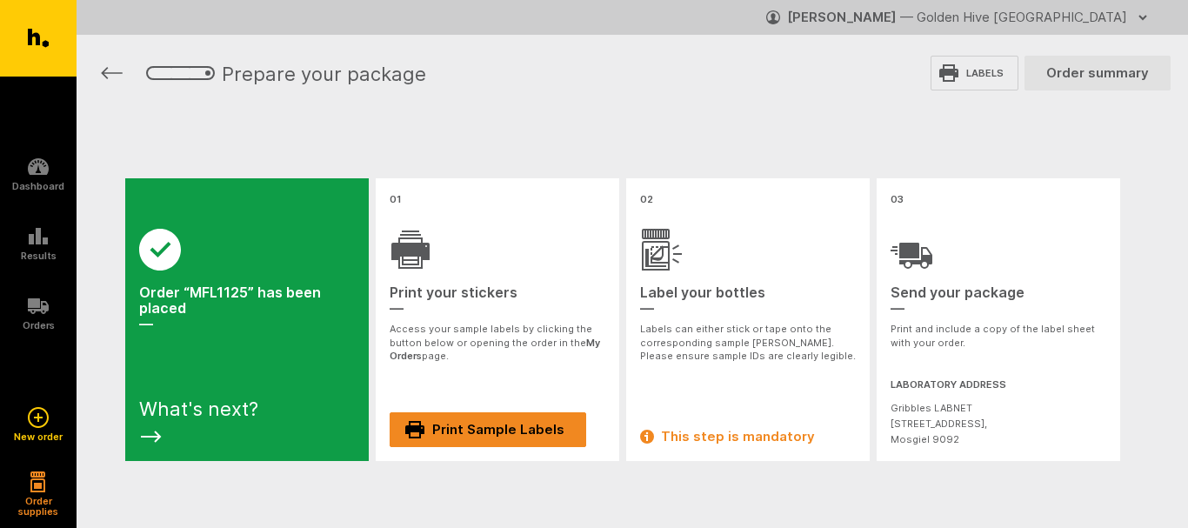
click at [555, 430] on link "Print Sample Labels" at bounding box center [488, 429] width 197 height 35
